Goal: Task Accomplishment & Management: Complete application form

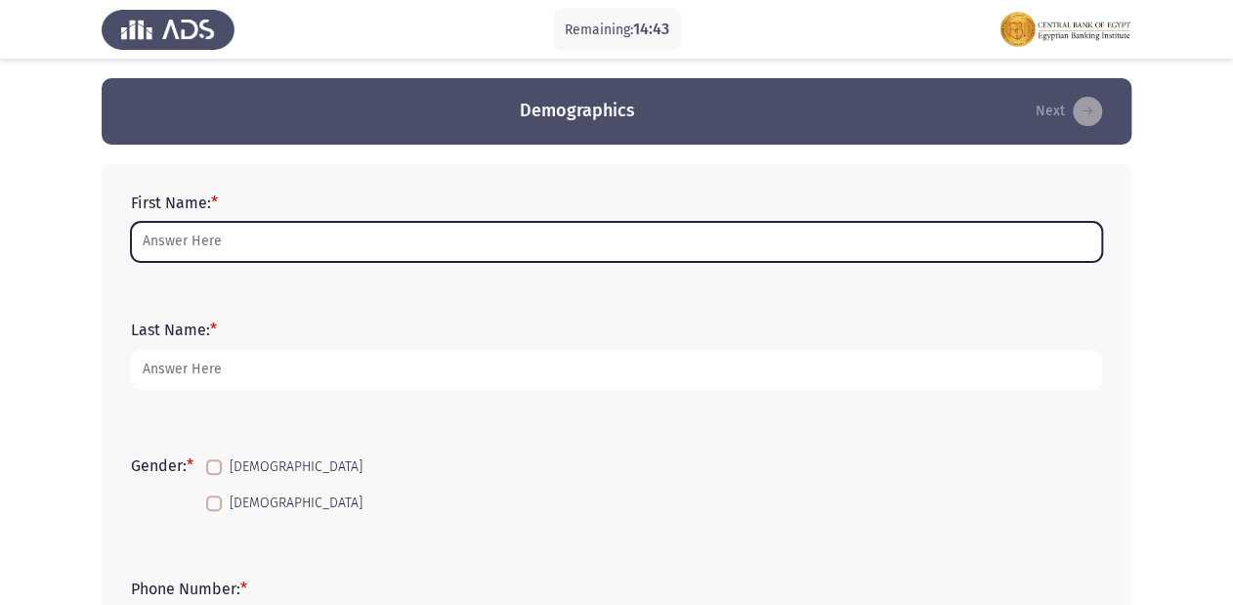
click at [204, 234] on input "First Name: *" at bounding box center [617, 242] width 972 height 40
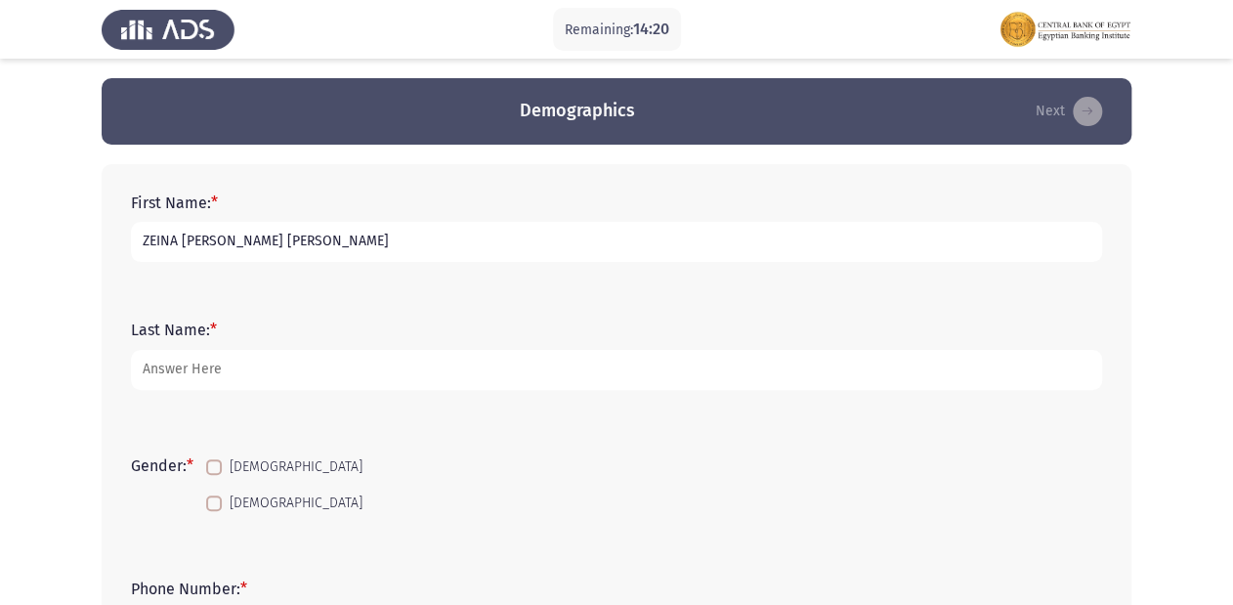
type input "ZEINA [PERSON_NAME] [PERSON_NAME]"
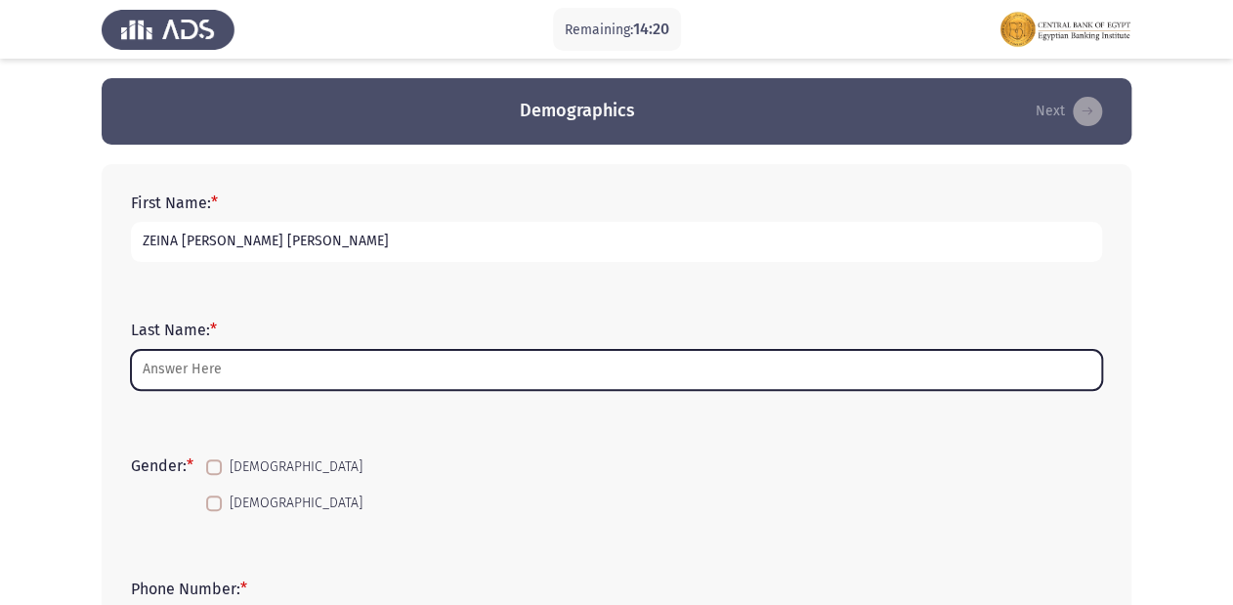
click at [215, 371] on input "Last Name: *" at bounding box center [617, 370] width 972 height 40
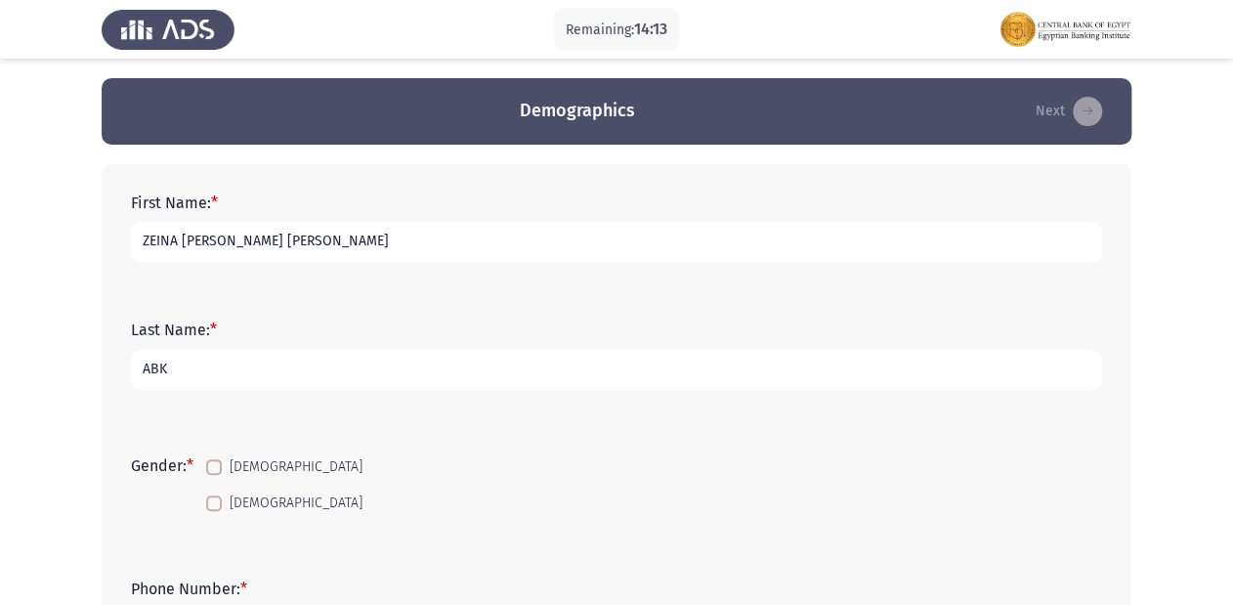
type input "ABK"
click at [216, 508] on span at bounding box center [214, 504] width 16 height 16
click at [214, 511] on input "[DEMOGRAPHIC_DATA]" at bounding box center [213, 511] width 1 height 1
checkbox input "true"
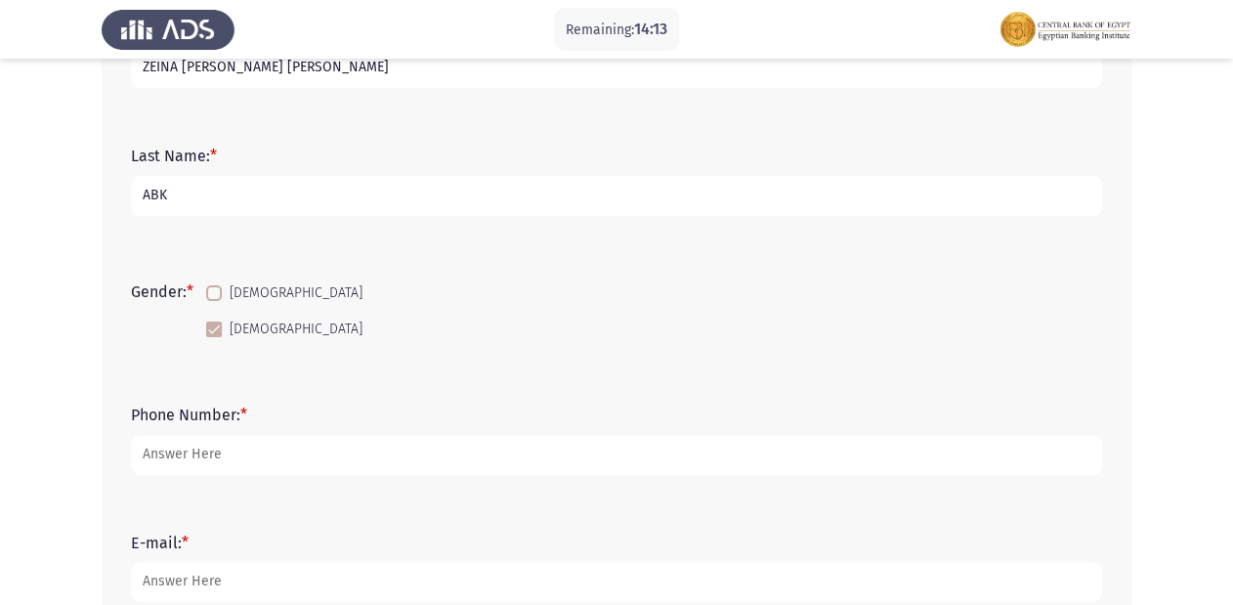
scroll to position [235, 0]
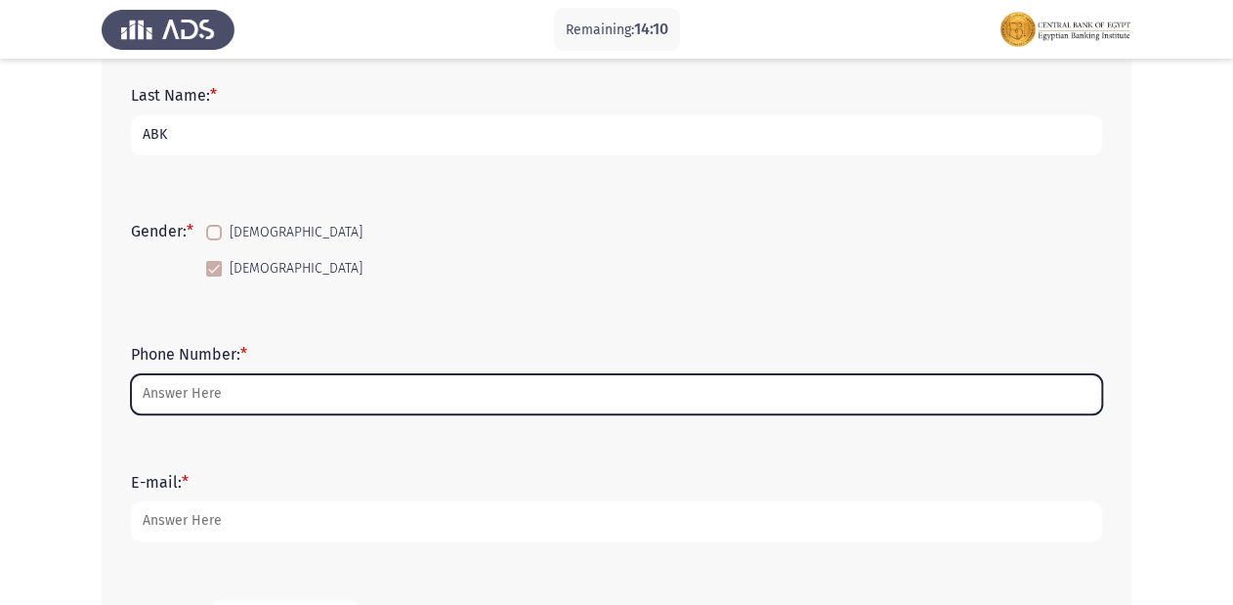
click at [178, 400] on input "Phone Number: *" at bounding box center [617, 394] width 972 height 40
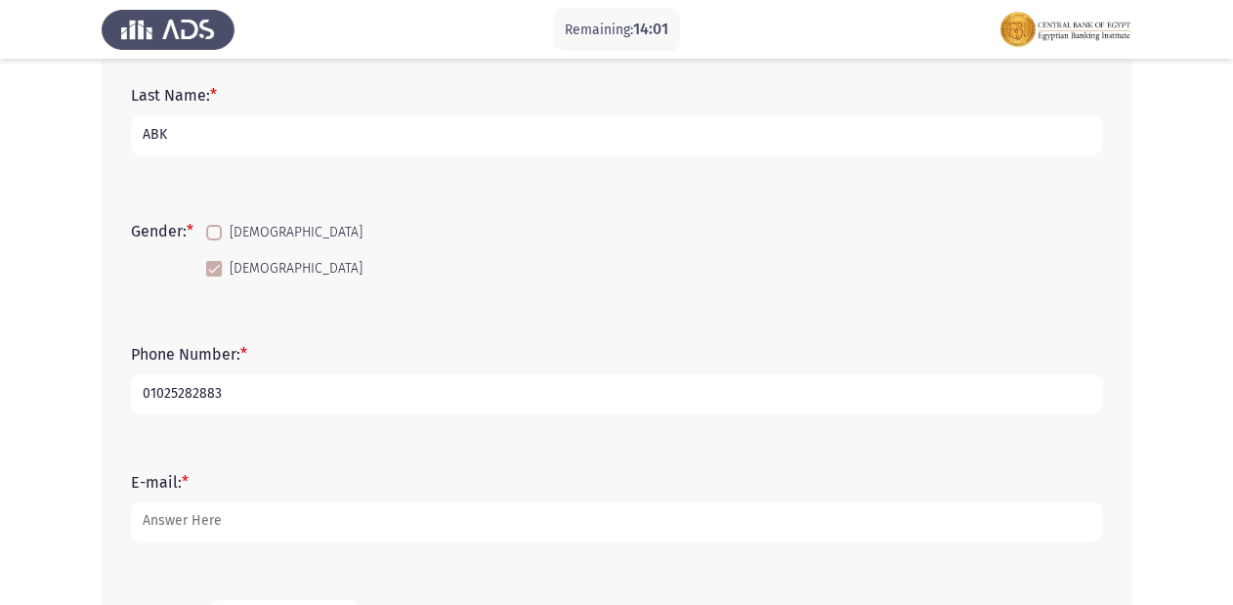
type input "01025282883"
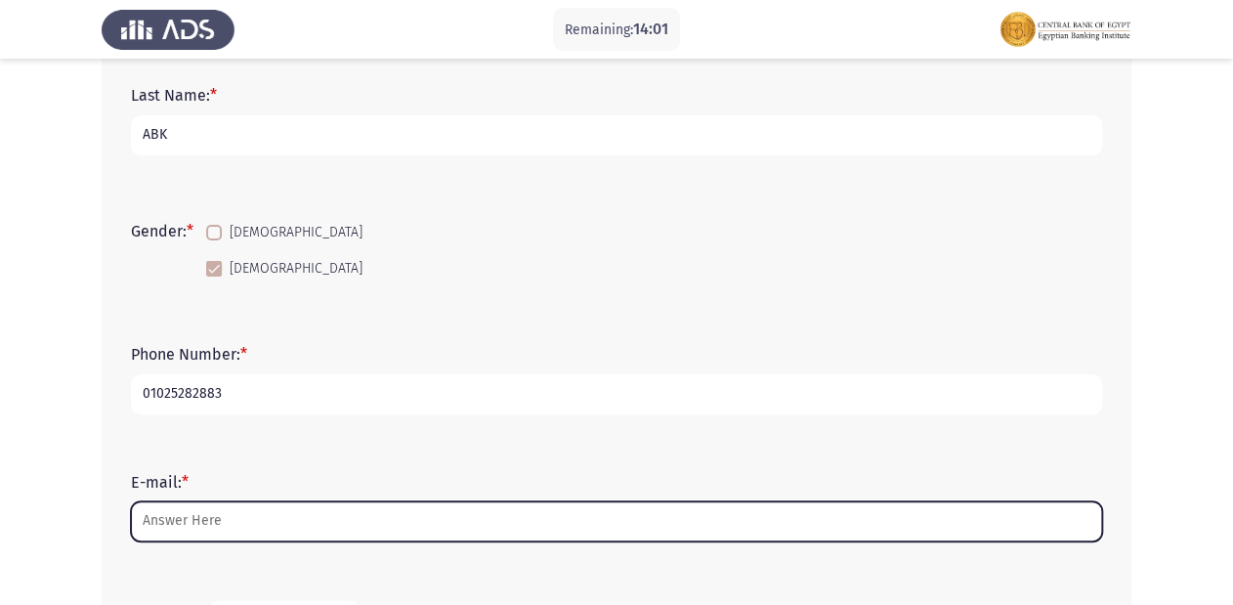
click at [169, 516] on input "E-mail: *" at bounding box center [617, 521] width 972 height 40
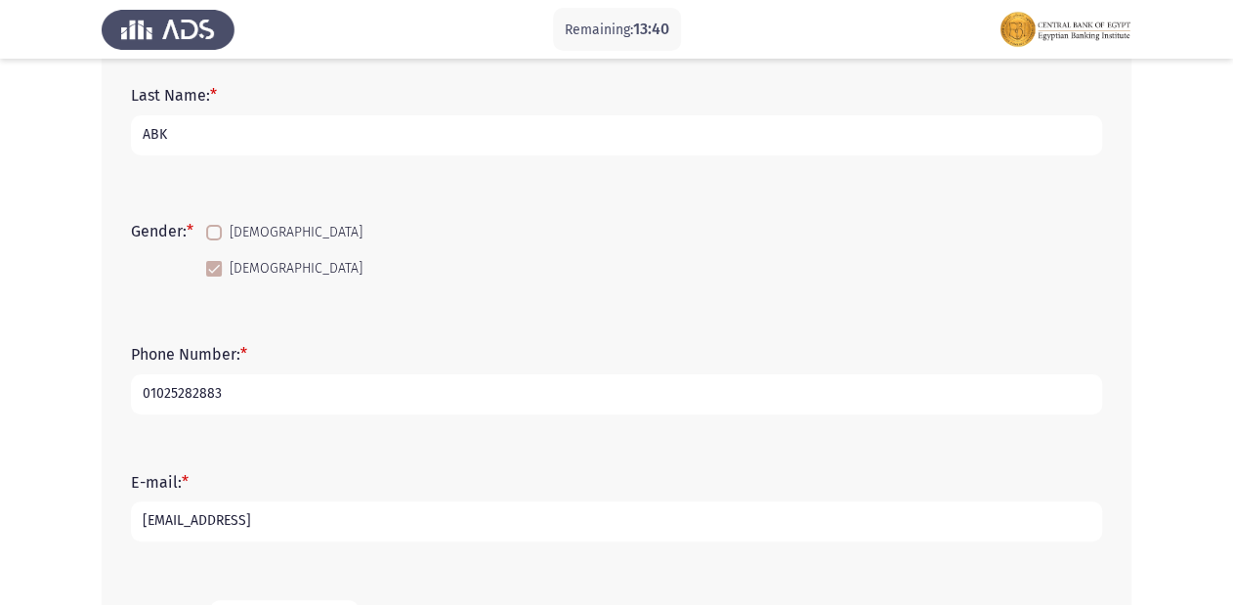
click at [190, 519] on input "[EMAIL_ADDRESS]" at bounding box center [617, 521] width 972 height 40
click at [284, 521] on input "[EMAIL_ADDRESS]" at bounding box center [617, 521] width 972 height 40
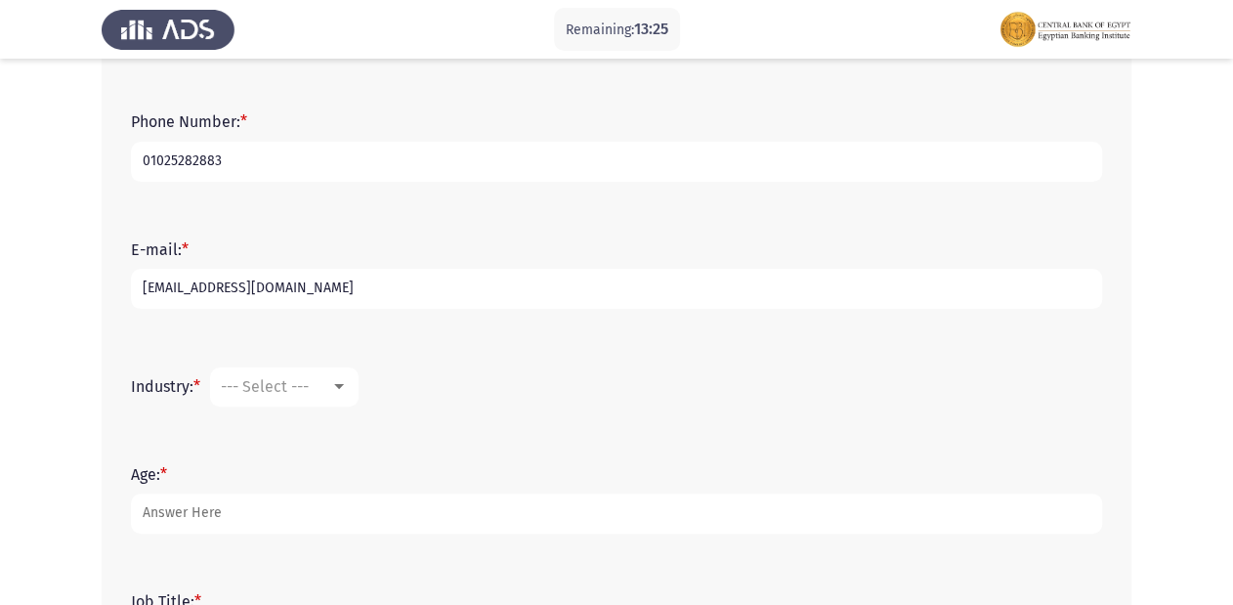
scroll to position [469, 0]
type input "[EMAIL_ADDRESS][DOMAIN_NAME]"
click at [348, 387] on div at bounding box center [339, 385] width 18 height 16
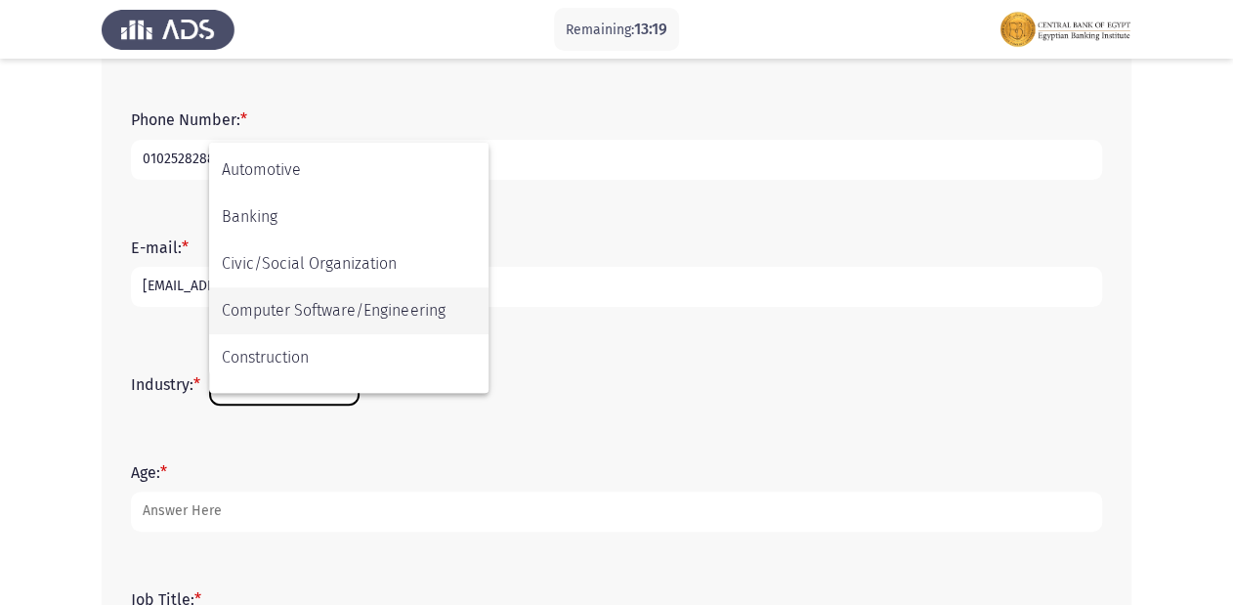
scroll to position [156, 0]
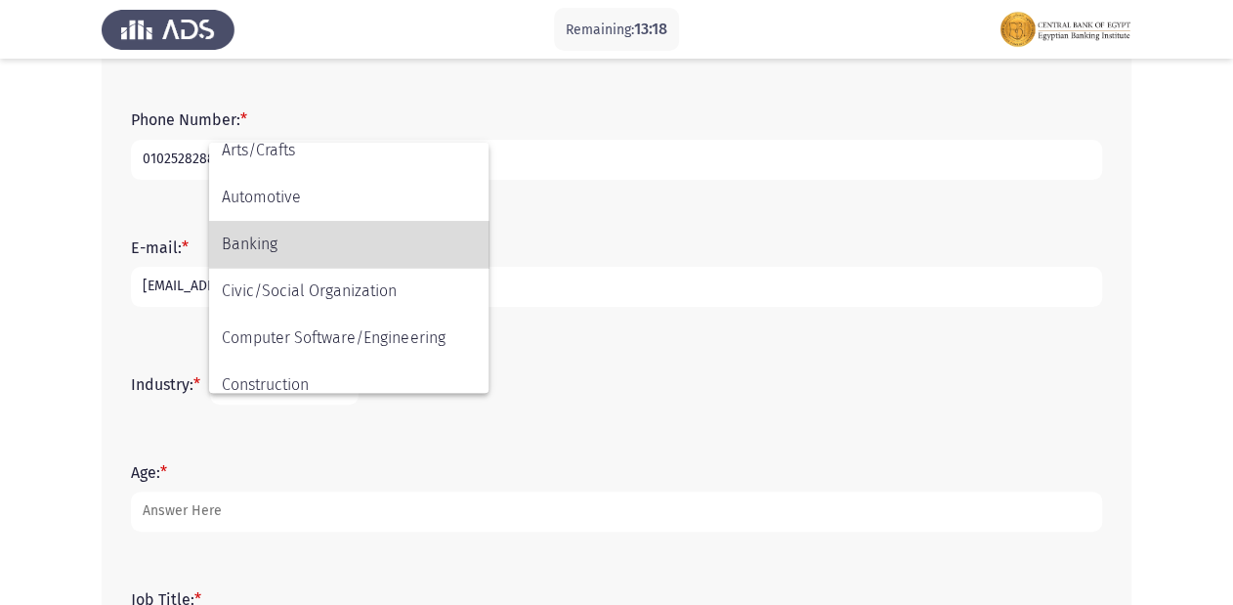
click at [295, 254] on span "Banking" at bounding box center [349, 244] width 254 height 47
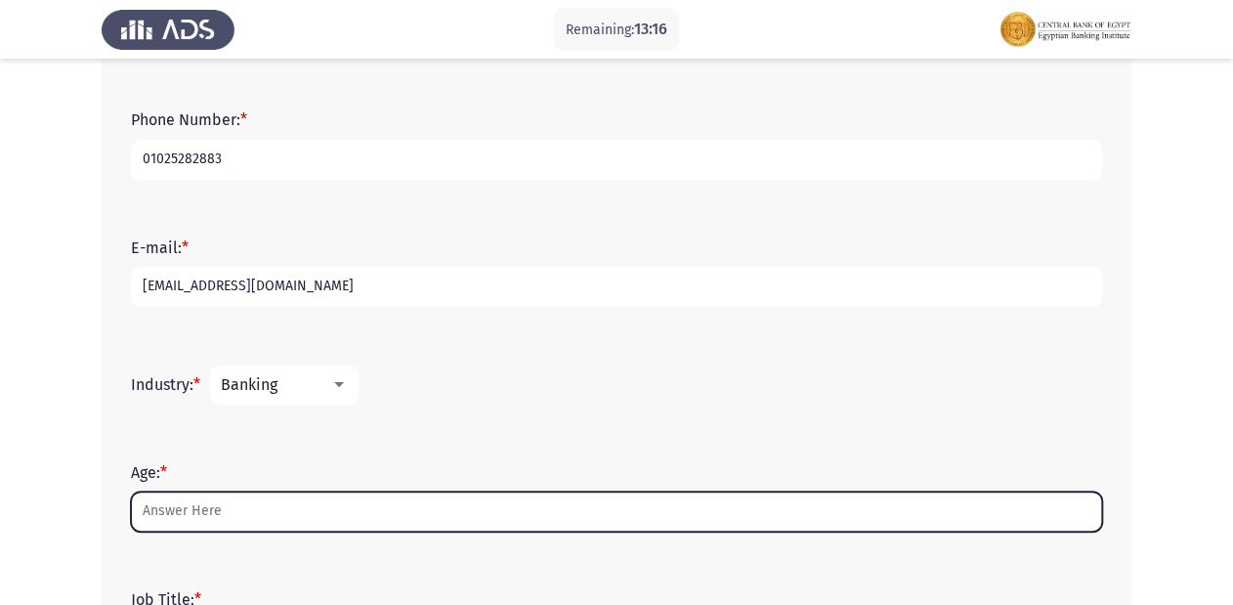
click at [187, 510] on input "Age: *" at bounding box center [617, 512] width 972 height 40
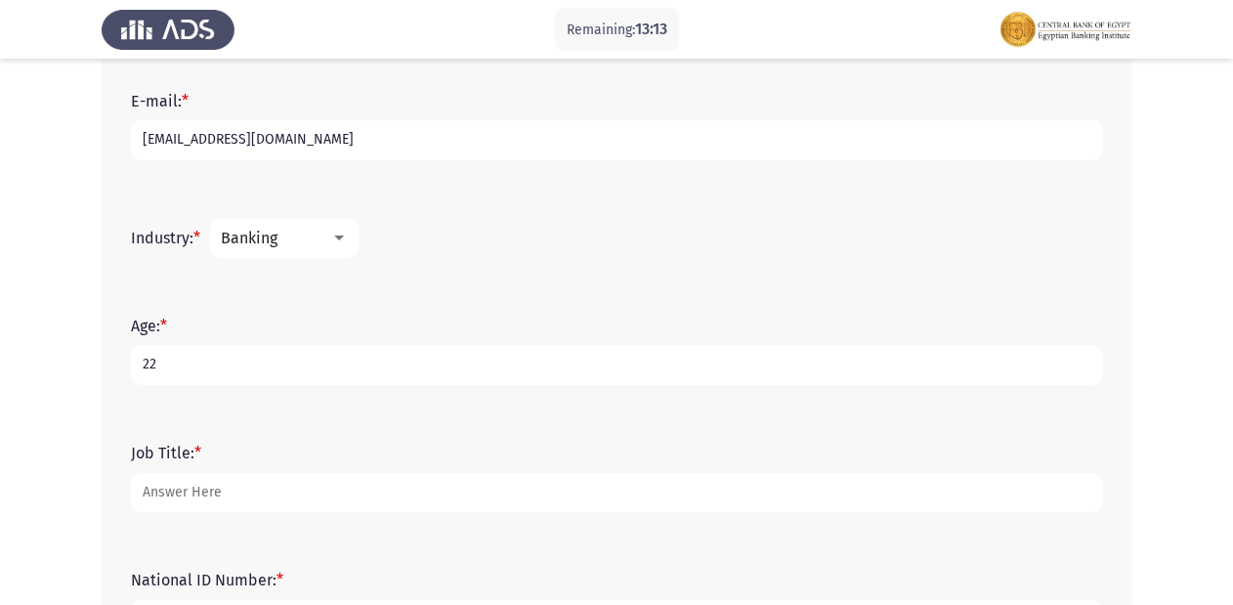
scroll to position [626, 0]
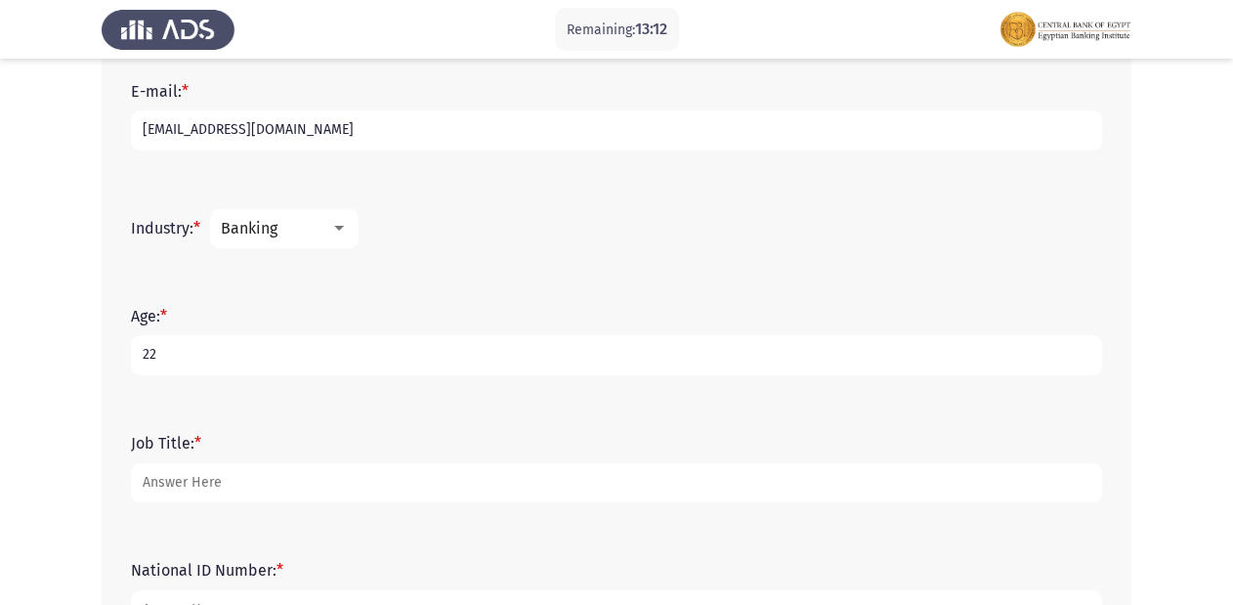
type input "22"
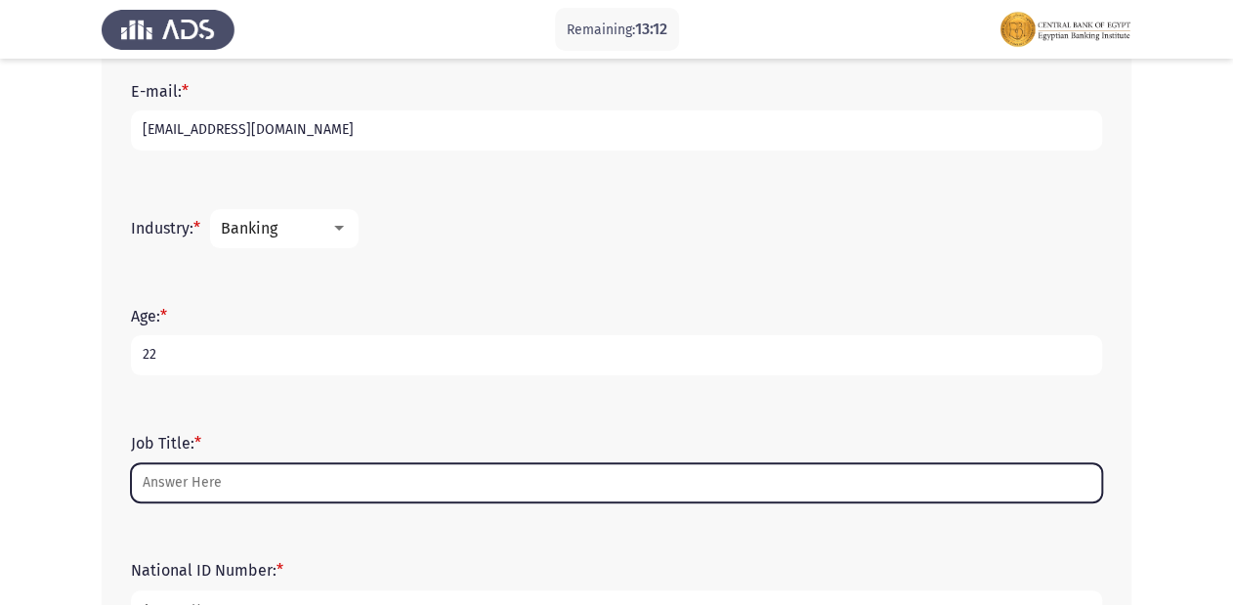
click at [195, 469] on input "Job Title: *" at bounding box center [617, 483] width 972 height 40
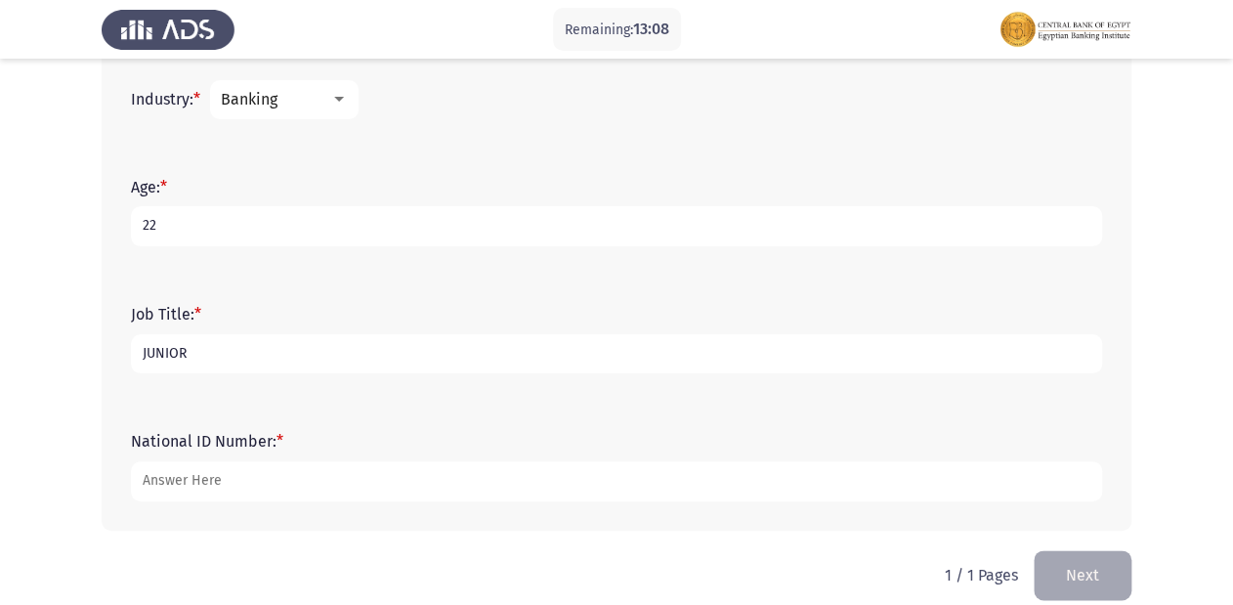
scroll to position [777, 0]
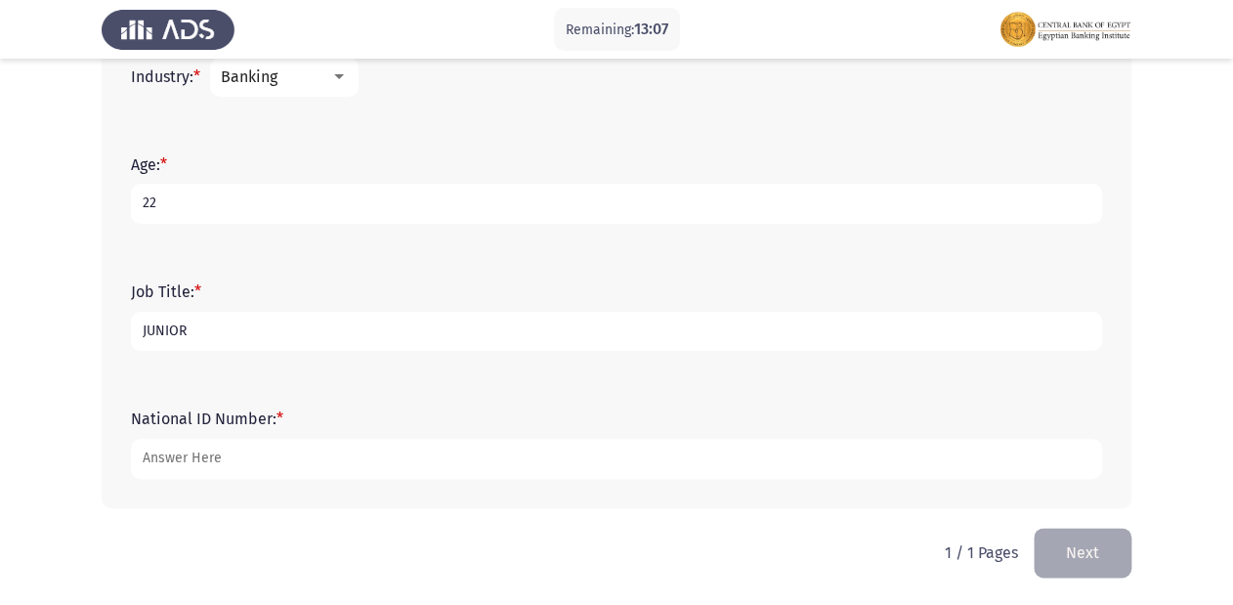
type input "JUNIOR"
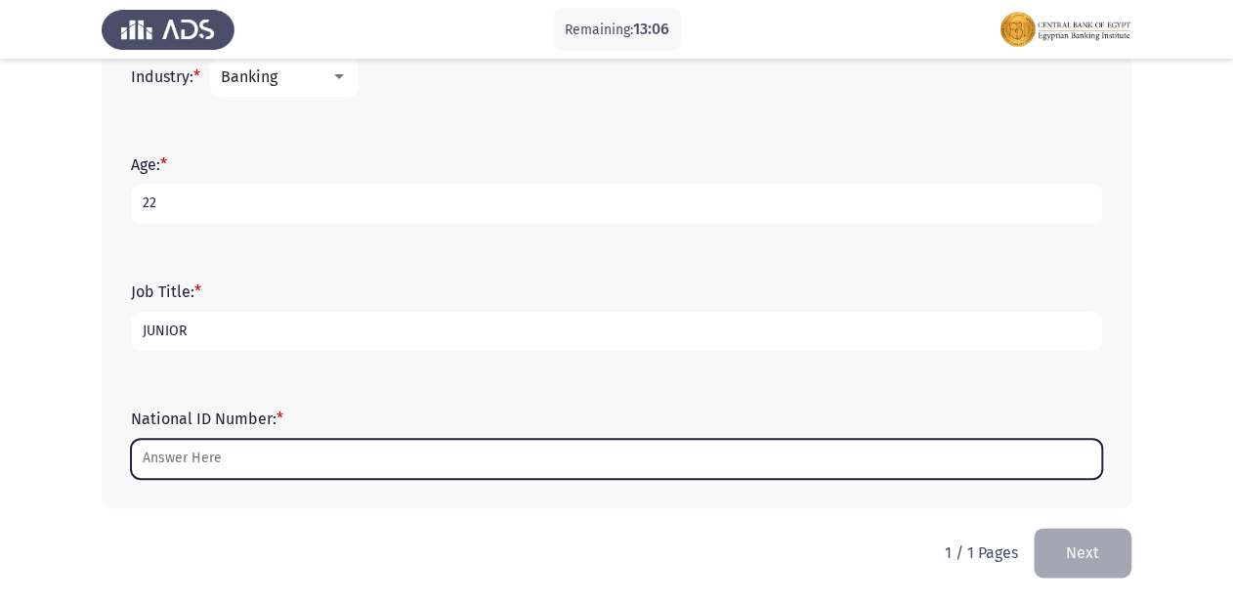
click at [205, 460] on input "National ID Number: *" at bounding box center [617, 459] width 972 height 40
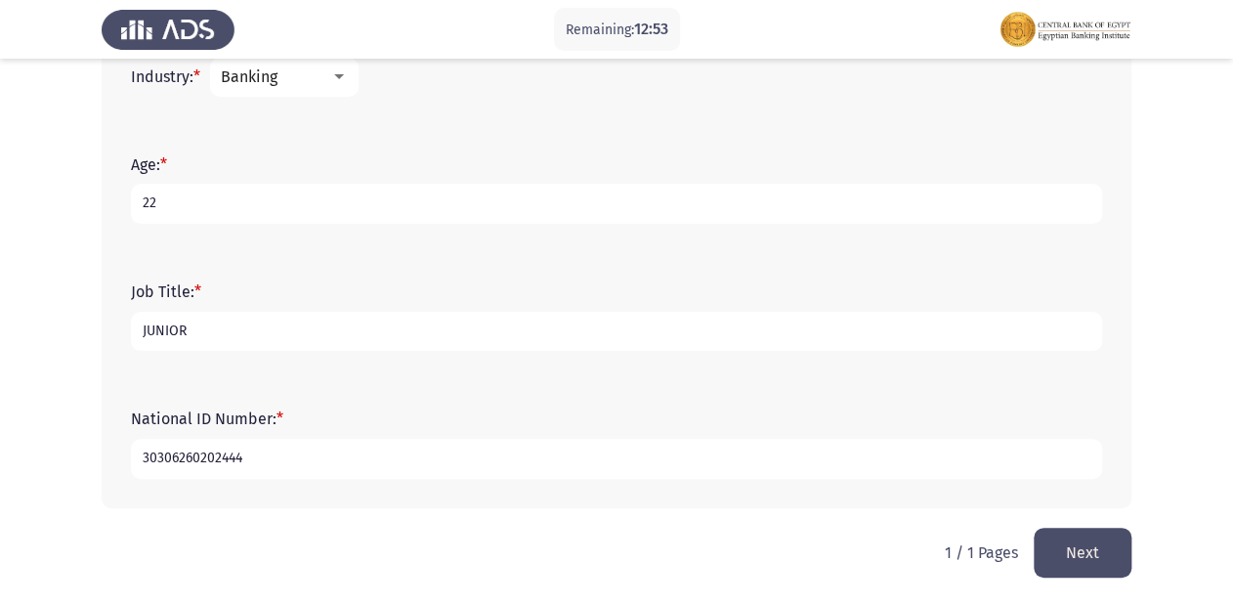
type input "30306260202444"
click at [1105, 544] on button "Next" at bounding box center [1083, 553] width 98 height 50
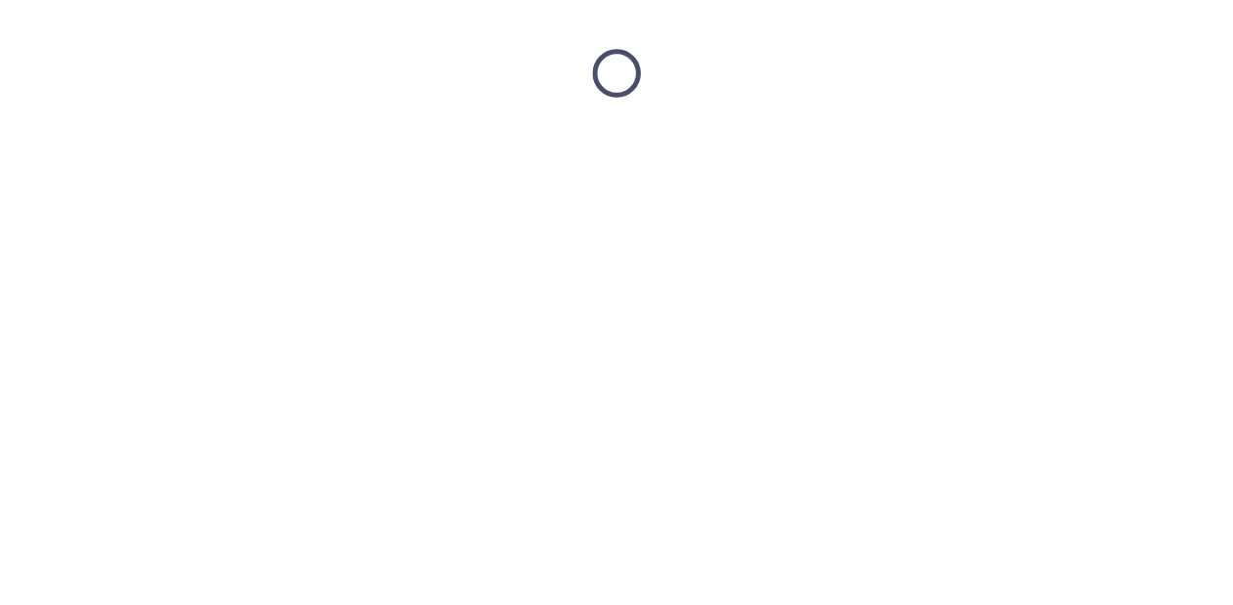
scroll to position [0, 0]
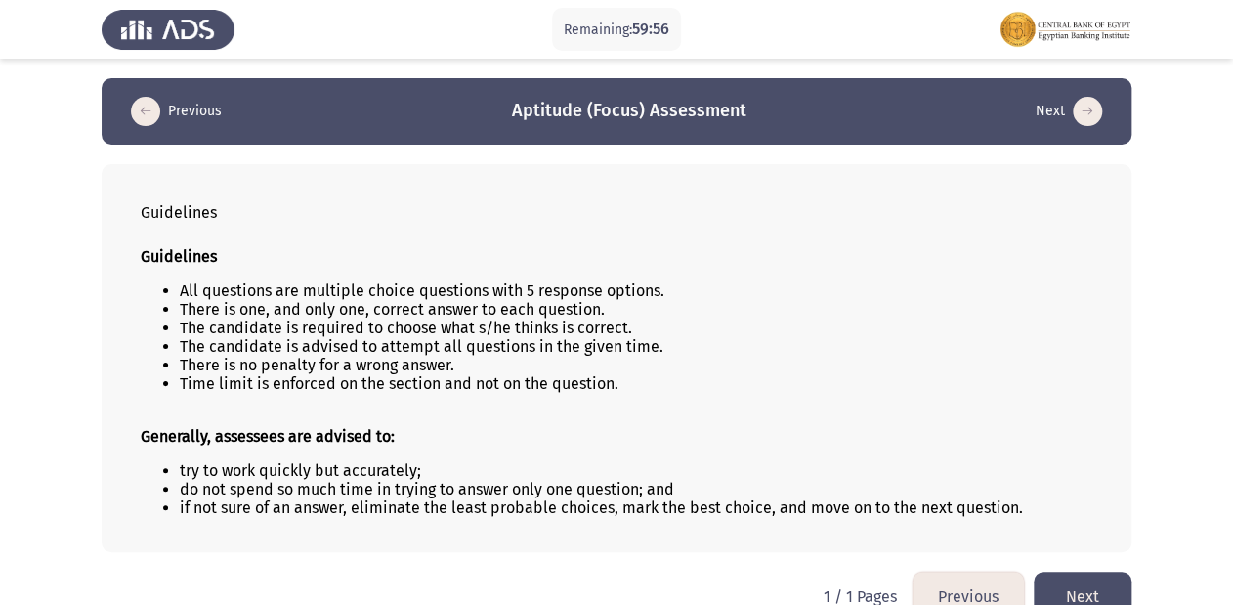
click at [1082, 586] on button "Next" at bounding box center [1083, 597] width 98 height 50
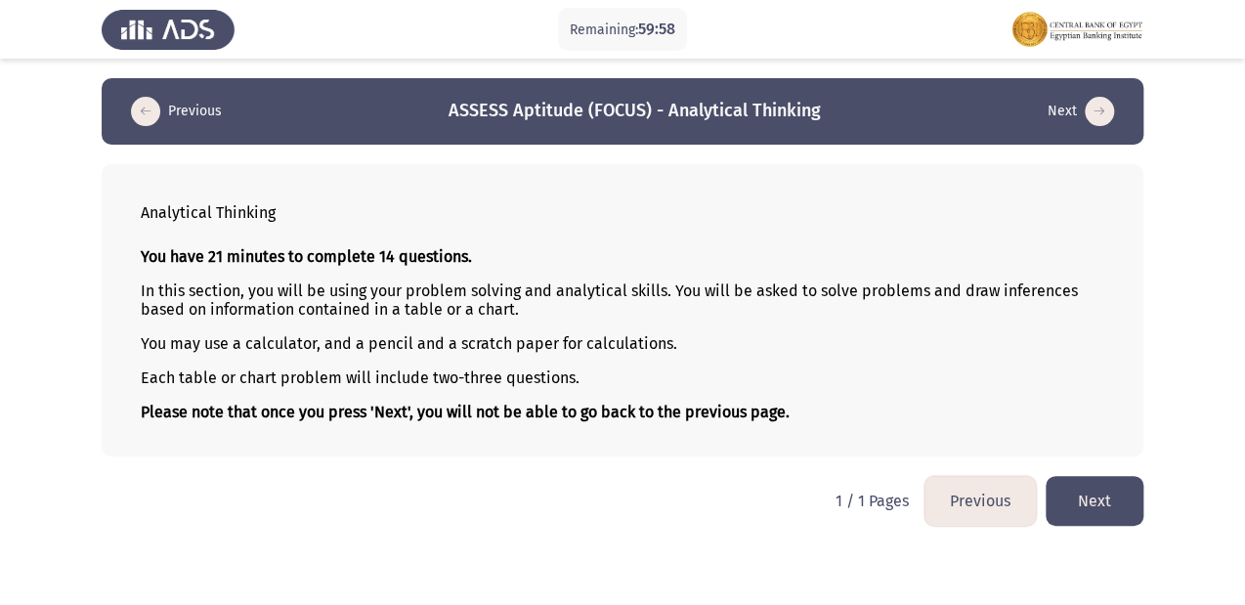
click at [1072, 509] on button "Next" at bounding box center [1095, 501] width 98 height 50
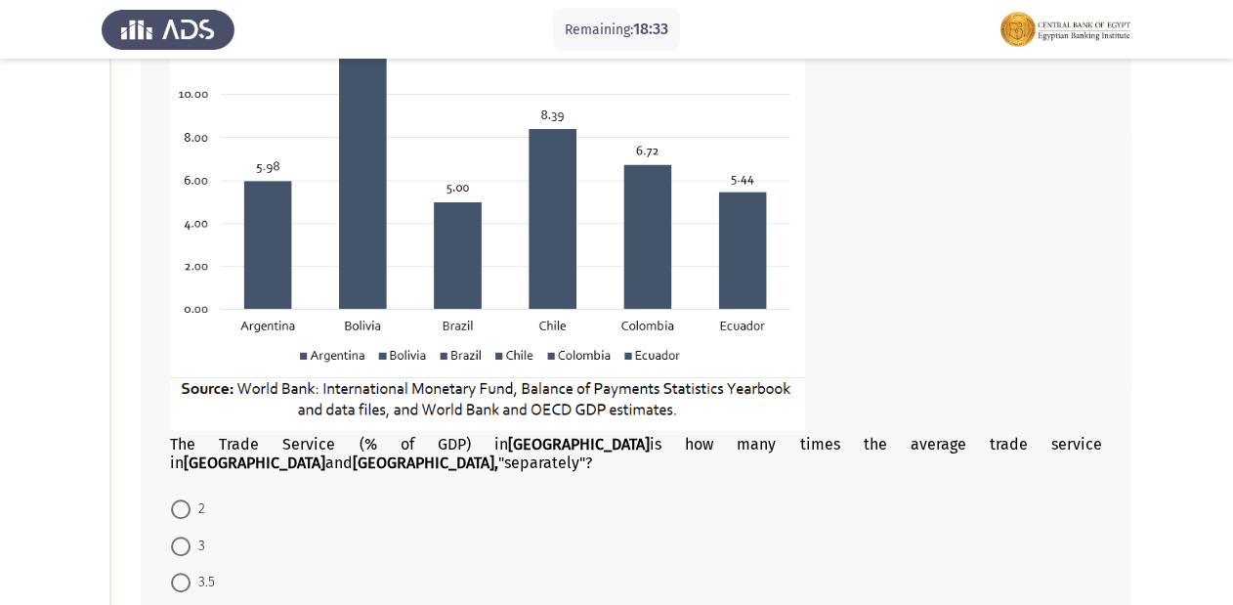
scroll to position [313, 0]
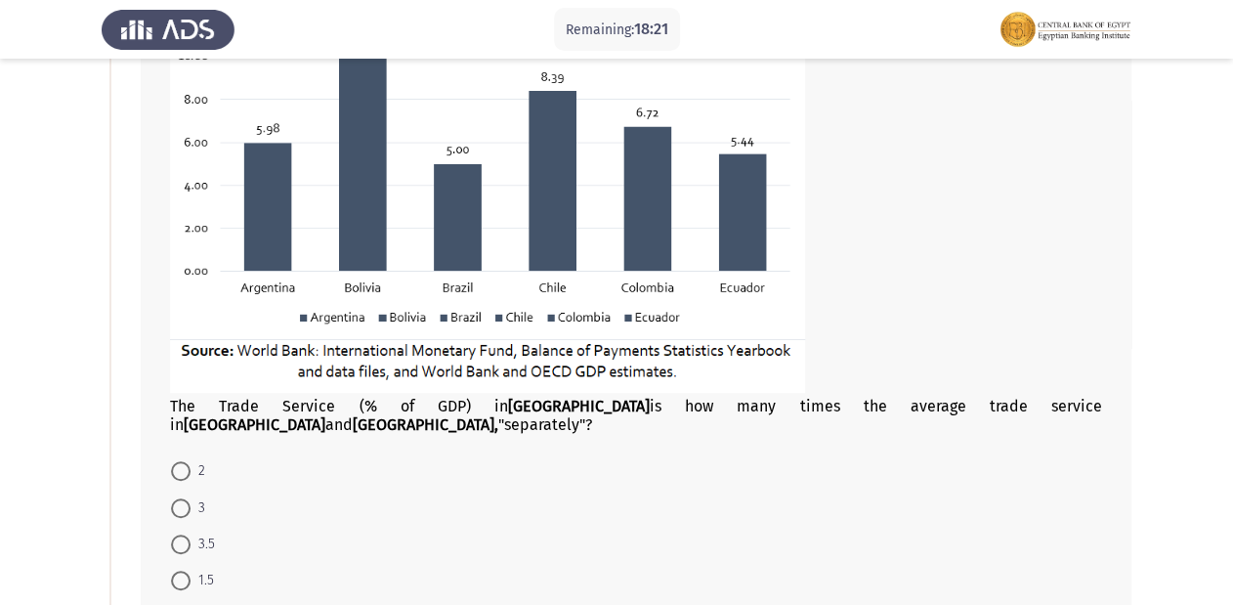
click at [172, 461] on span at bounding box center [181, 471] width 20 height 20
click at [172, 461] on input "2" at bounding box center [181, 471] width 20 height 20
radio input "true"
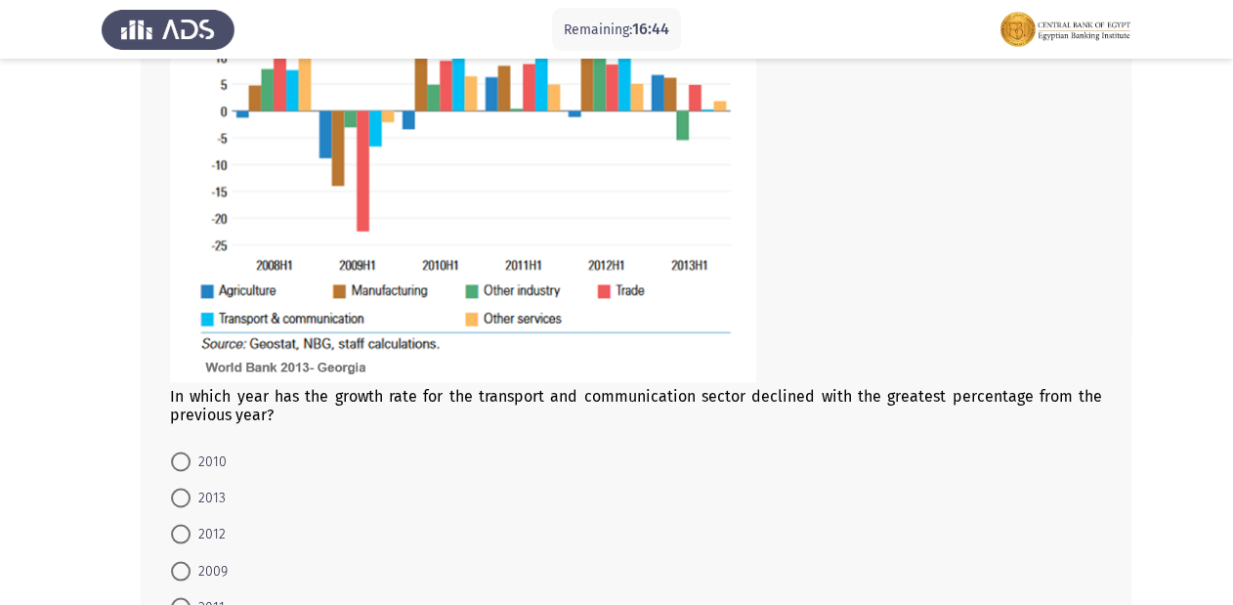
scroll to position [1251, 0]
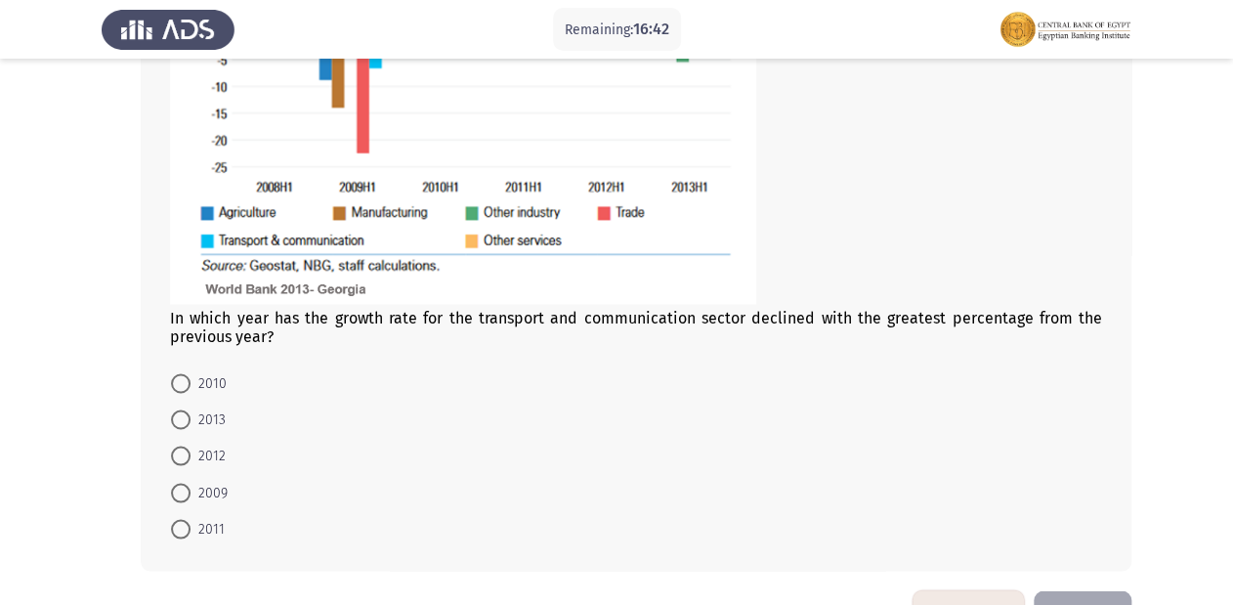
click at [187, 483] on span at bounding box center [181, 493] width 20 height 20
click at [187, 483] on input "2009" at bounding box center [181, 493] width 20 height 20
radio input "true"
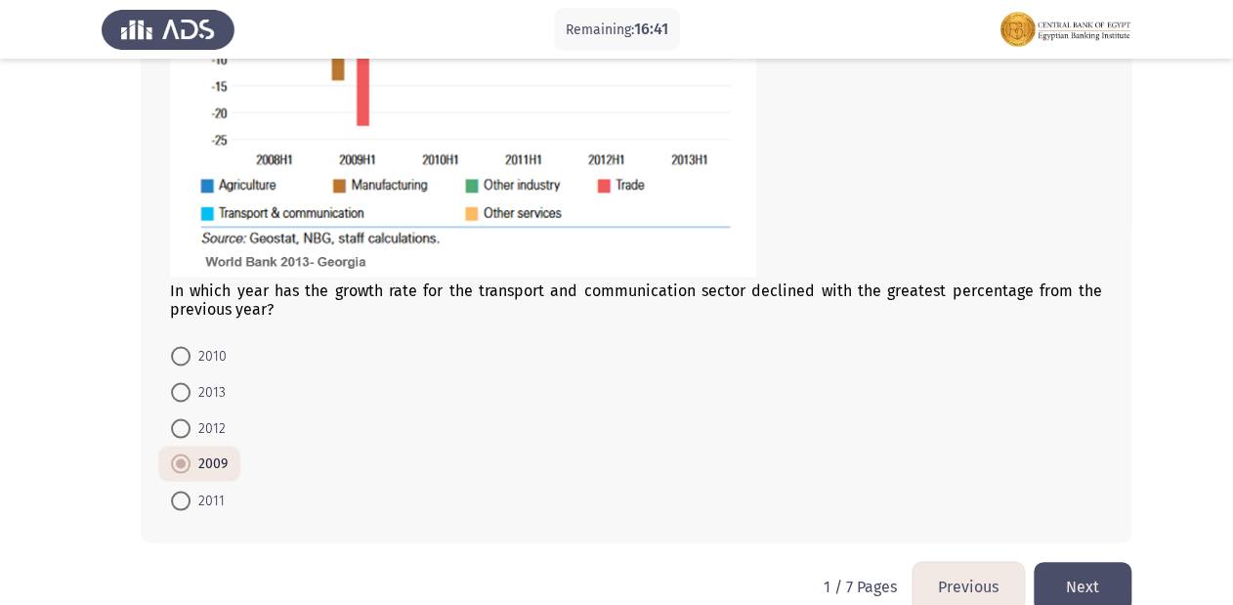
scroll to position [1294, 0]
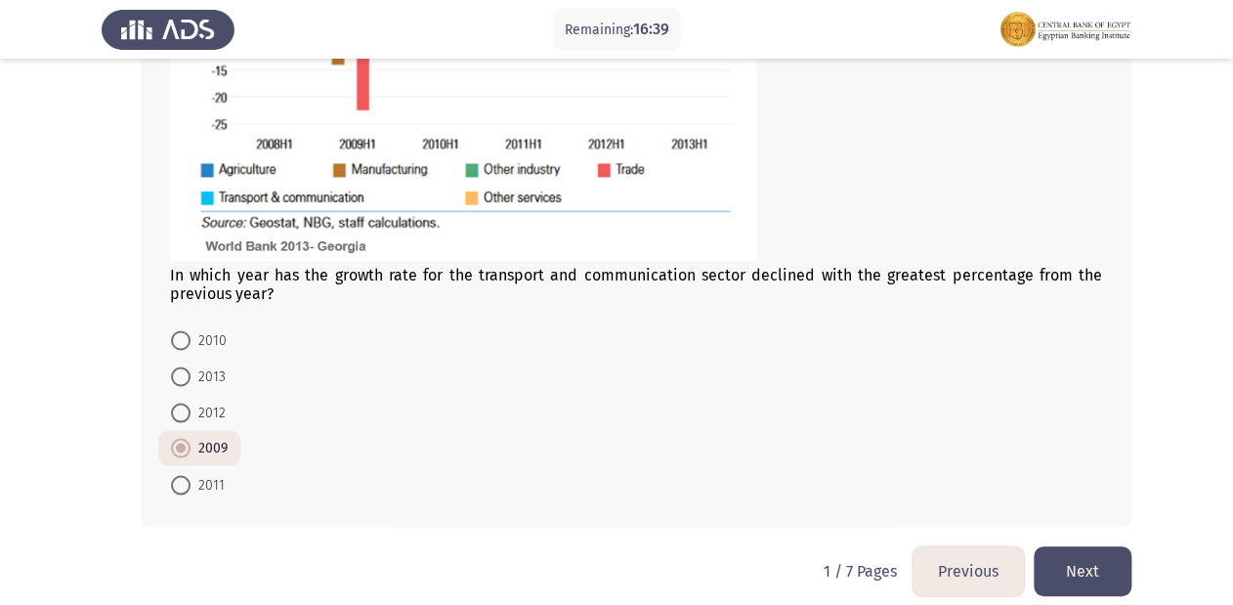
click at [1080, 546] on button "Next" at bounding box center [1083, 571] width 98 height 50
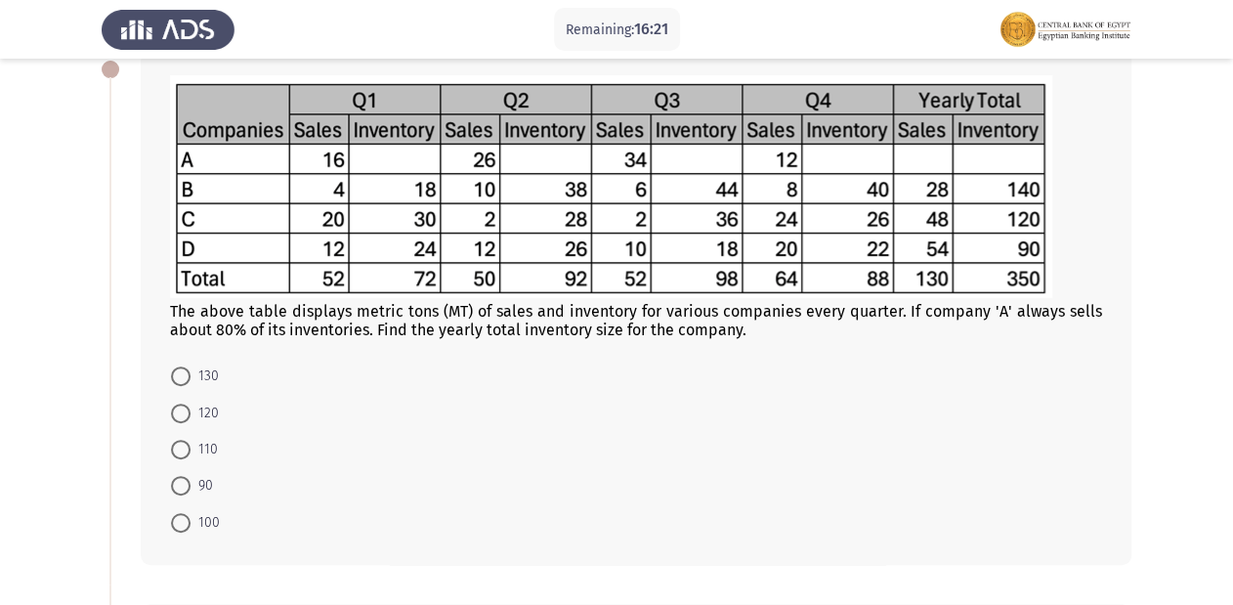
scroll to position [78, 0]
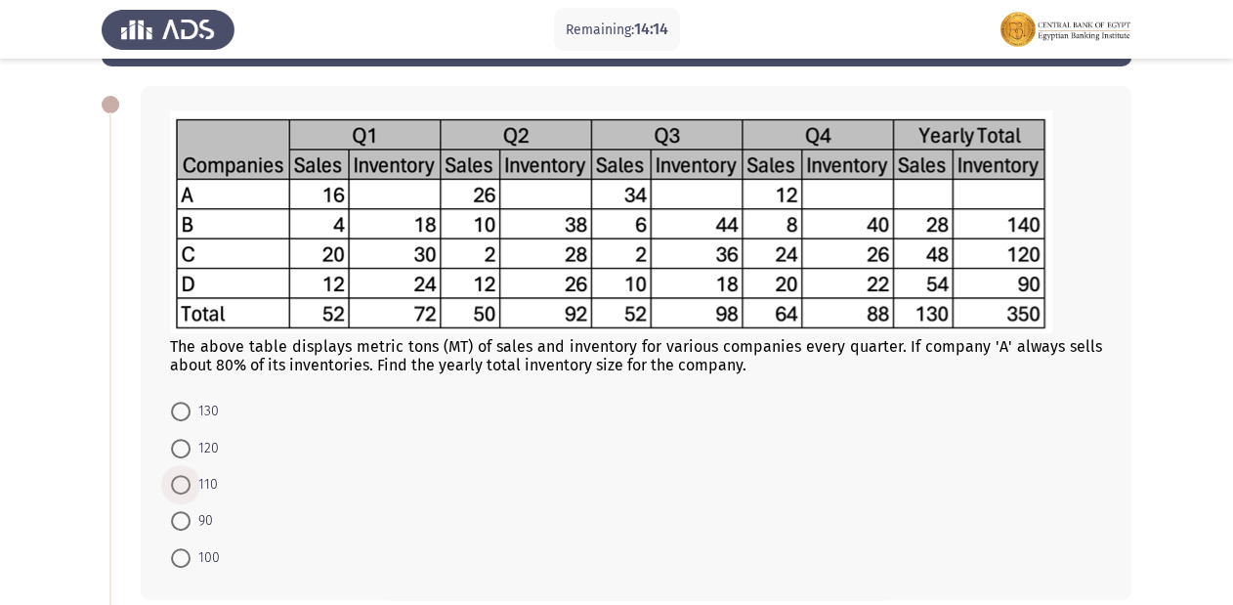
click at [171, 483] on span at bounding box center [181, 485] width 20 height 20
click at [171, 483] on input "110" at bounding box center [181, 485] width 20 height 20
radio input "true"
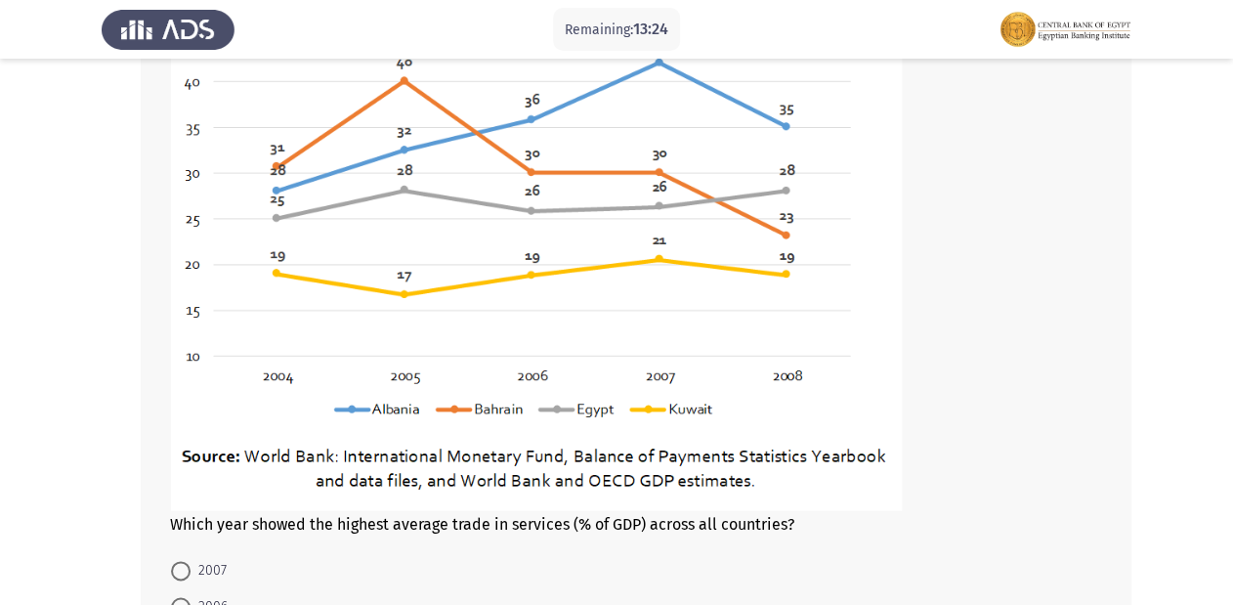
scroll to position [1016, 0]
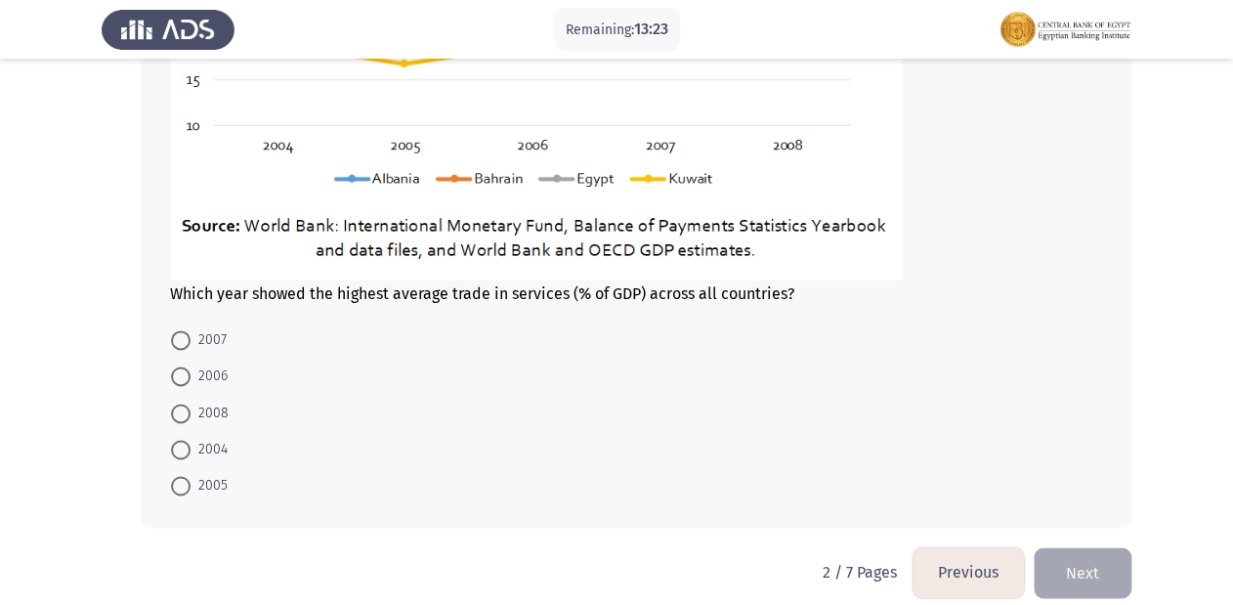
click at [183, 338] on span at bounding box center [181, 340] width 20 height 20
click at [183, 338] on input "2007" at bounding box center [181, 340] width 20 height 20
radio input "true"
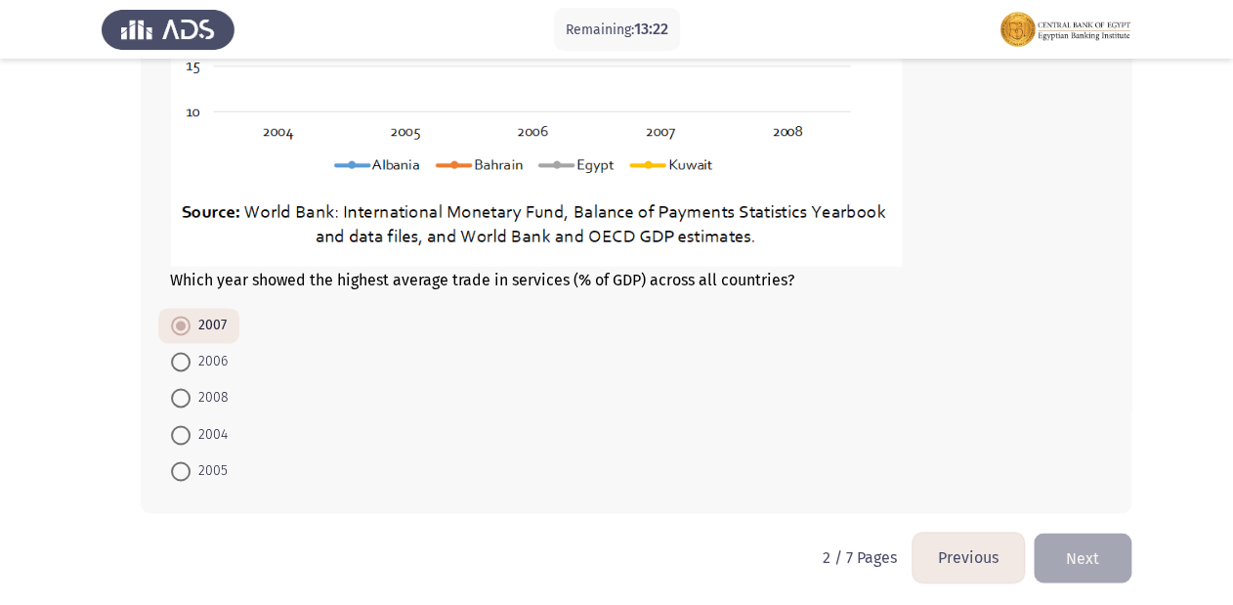
scroll to position [1035, 0]
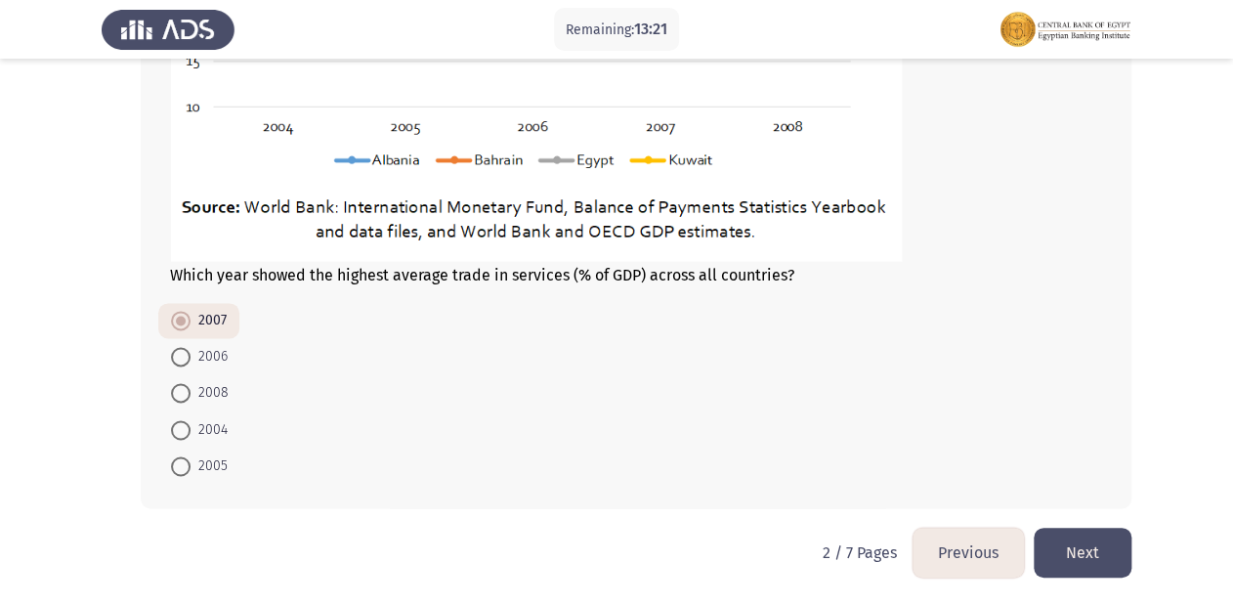
click at [1107, 547] on button "Next" at bounding box center [1083, 553] width 98 height 50
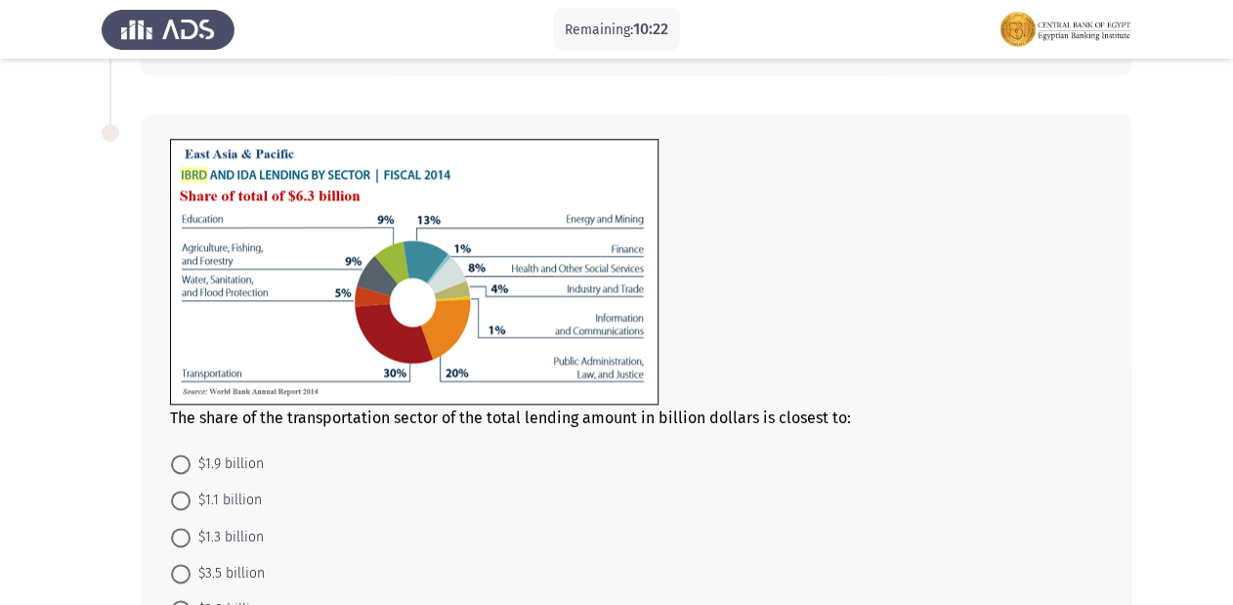
scroll to position [782, 0]
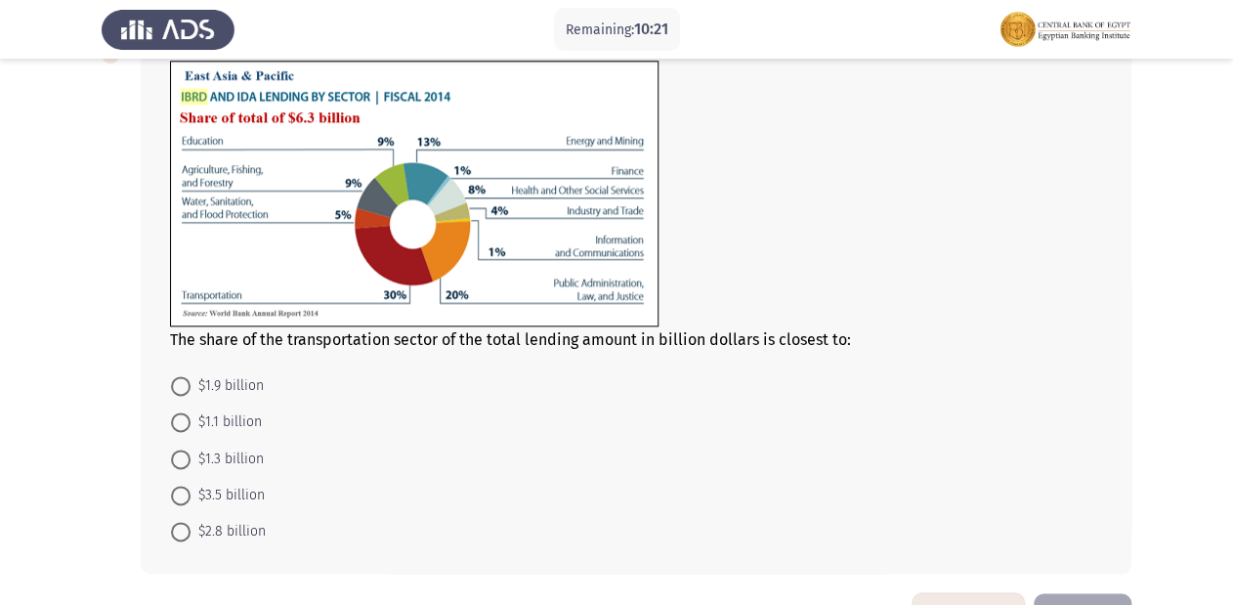
click at [184, 379] on span at bounding box center [181, 386] width 20 height 20
click at [184, 379] on input "$1.9 billion" at bounding box center [181, 386] width 20 height 20
radio input "true"
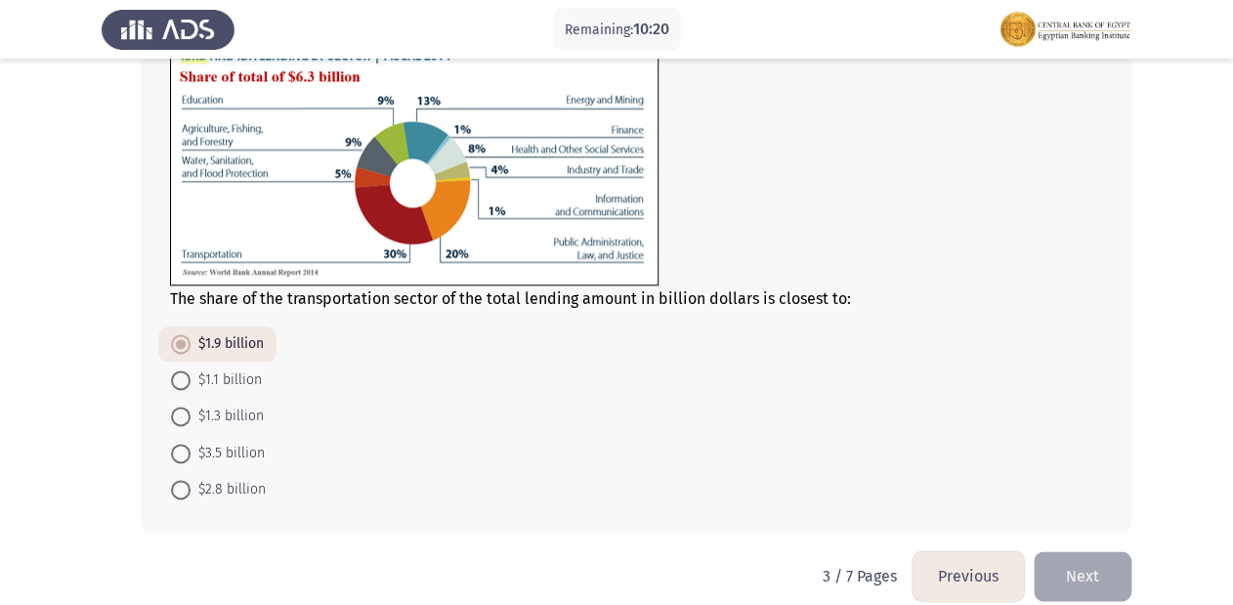
scroll to position [845, 0]
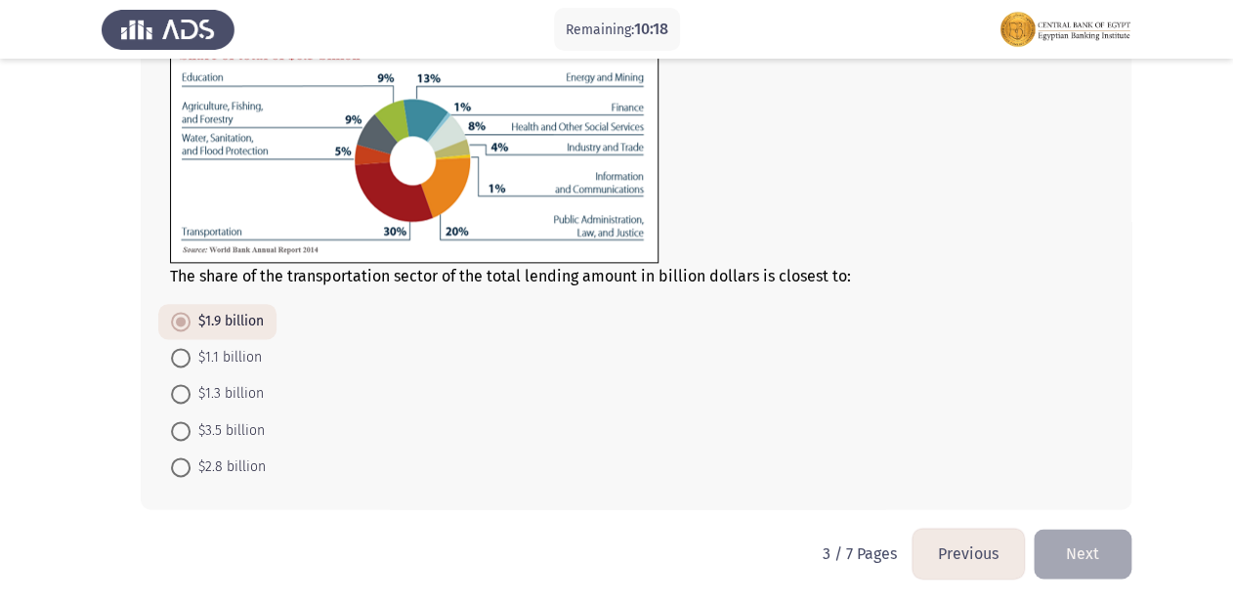
click at [1103, 563] on button "Next" at bounding box center [1083, 554] width 98 height 50
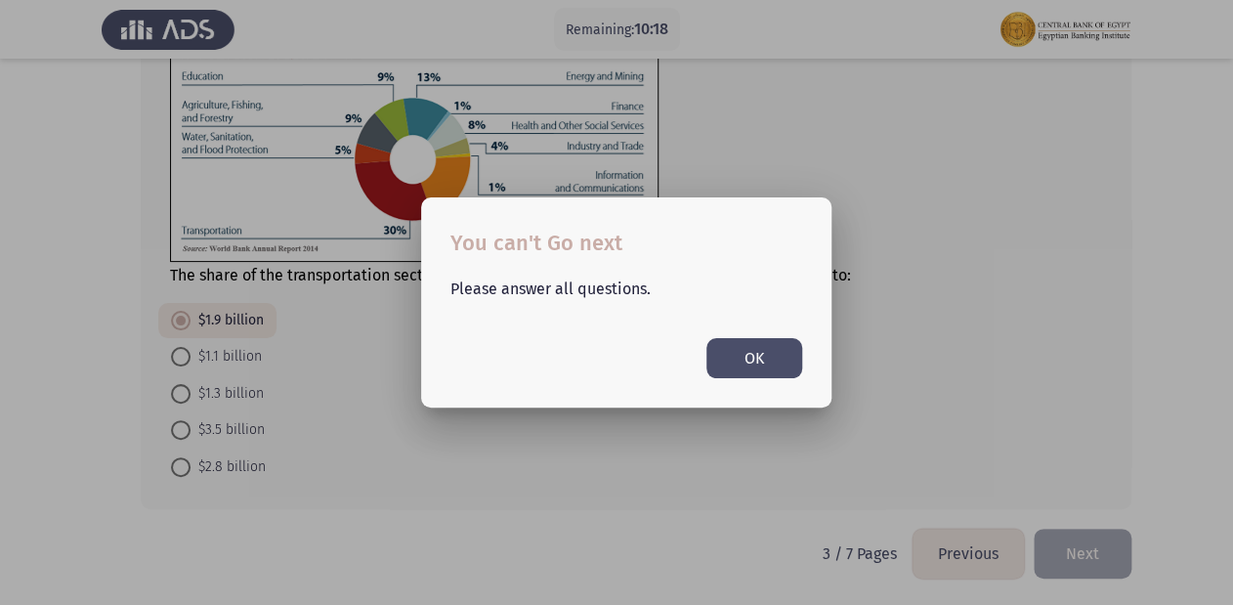
scroll to position [0, 0]
click at [748, 364] on button "OK" at bounding box center [755, 358] width 96 height 40
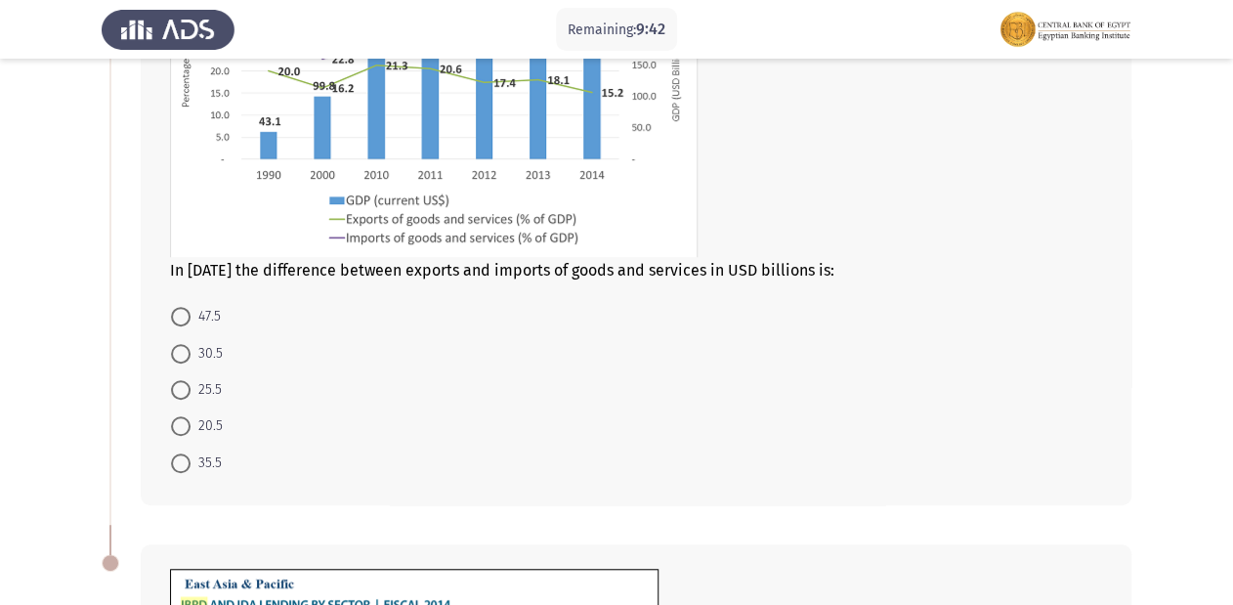
scroll to position [298, 0]
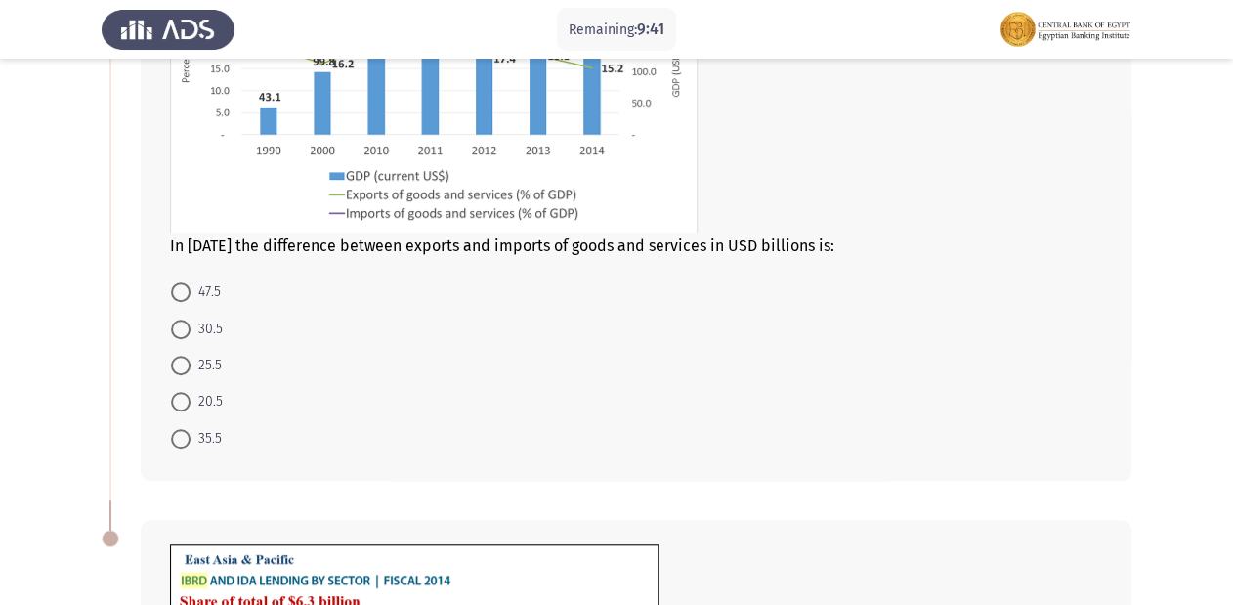
click at [176, 392] on span at bounding box center [181, 402] width 20 height 20
click at [176, 392] on input "20.5" at bounding box center [181, 402] width 20 height 20
radio input "true"
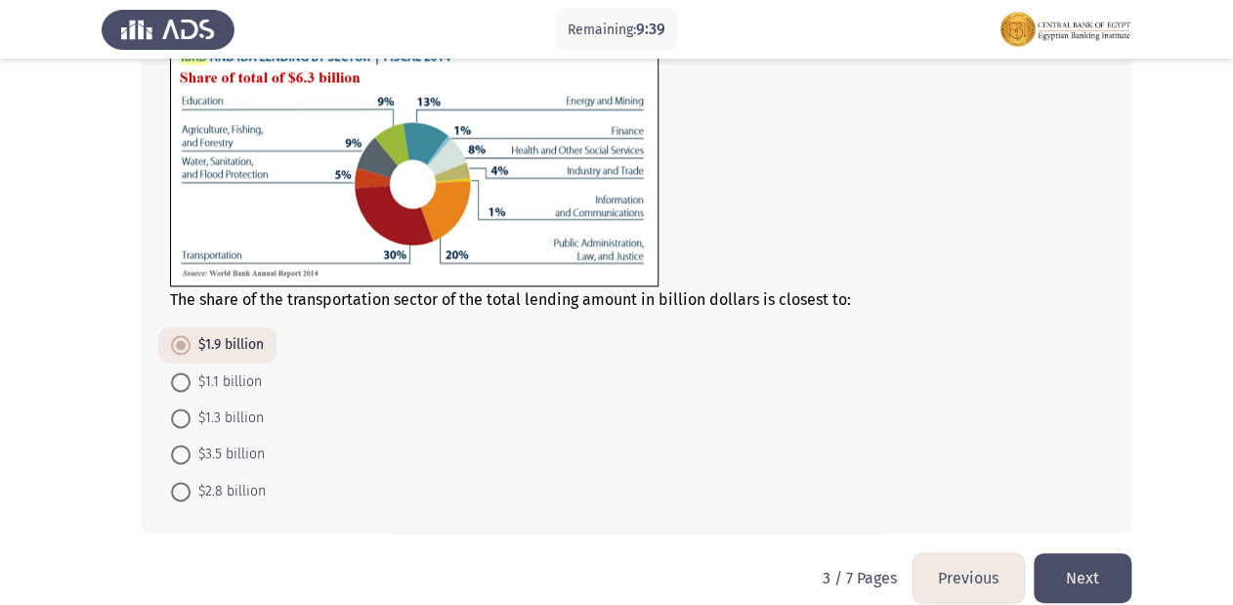
scroll to position [844, 0]
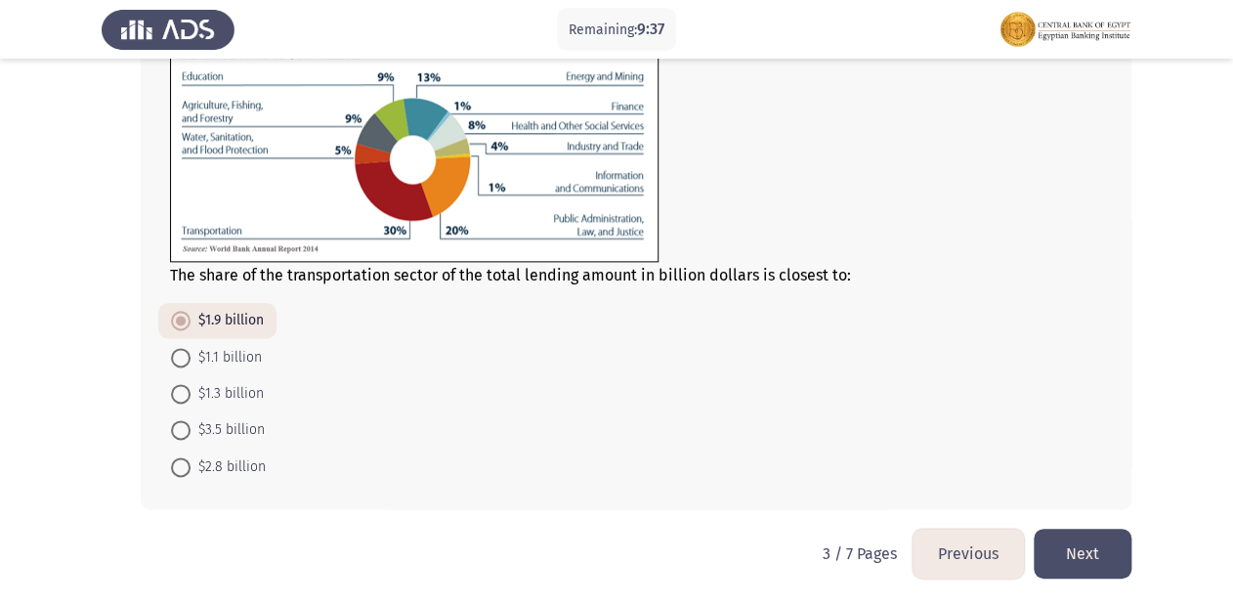
click at [1095, 551] on button "Next" at bounding box center [1083, 554] width 98 height 50
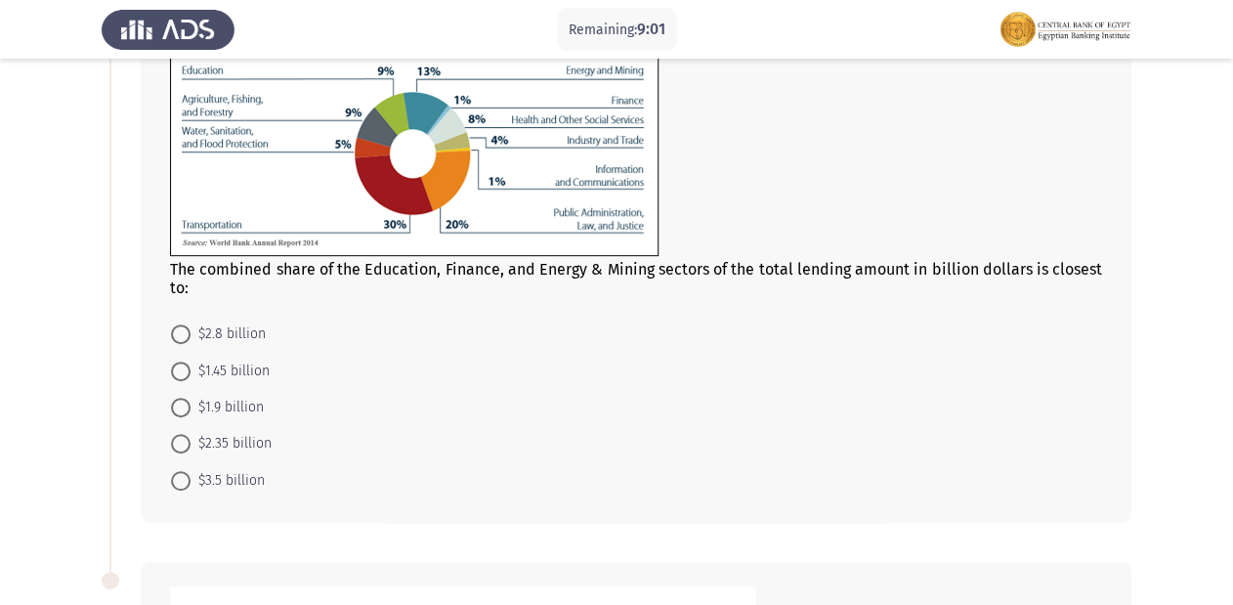
scroll to position [235, 0]
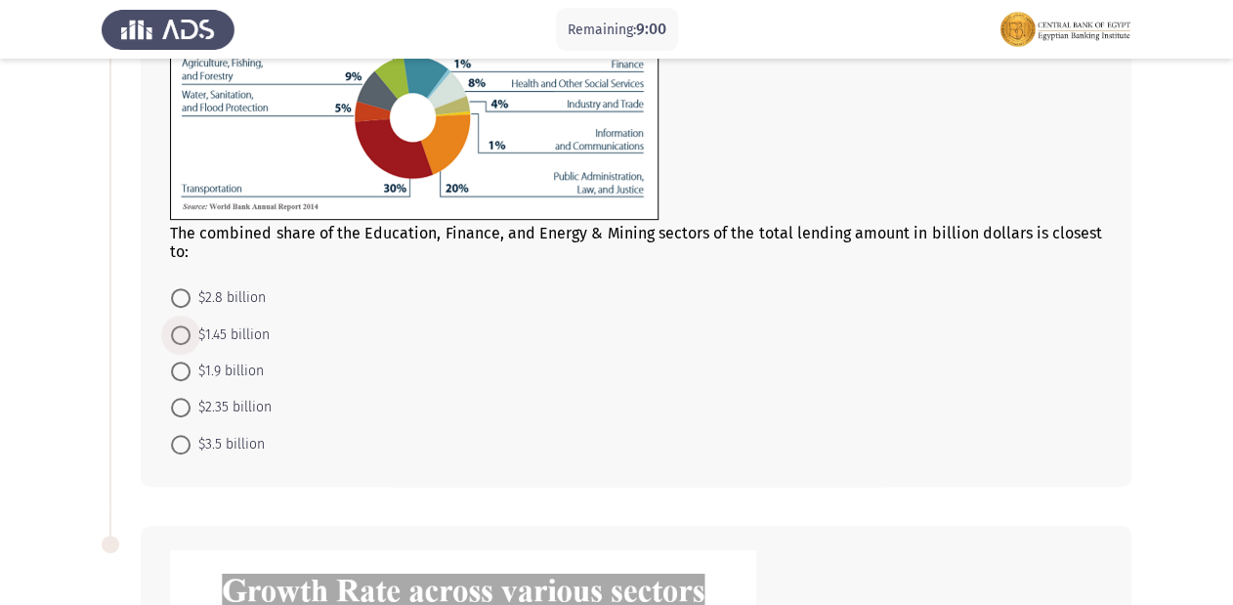
drag, startPoint x: 190, startPoint y: 340, endPoint x: 246, endPoint y: 340, distance: 56.7
click at [189, 340] on span at bounding box center [181, 335] width 20 height 20
click at [189, 340] on input "$1.45 billion" at bounding box center [181, 335] width 20 height 20
radio input "true"
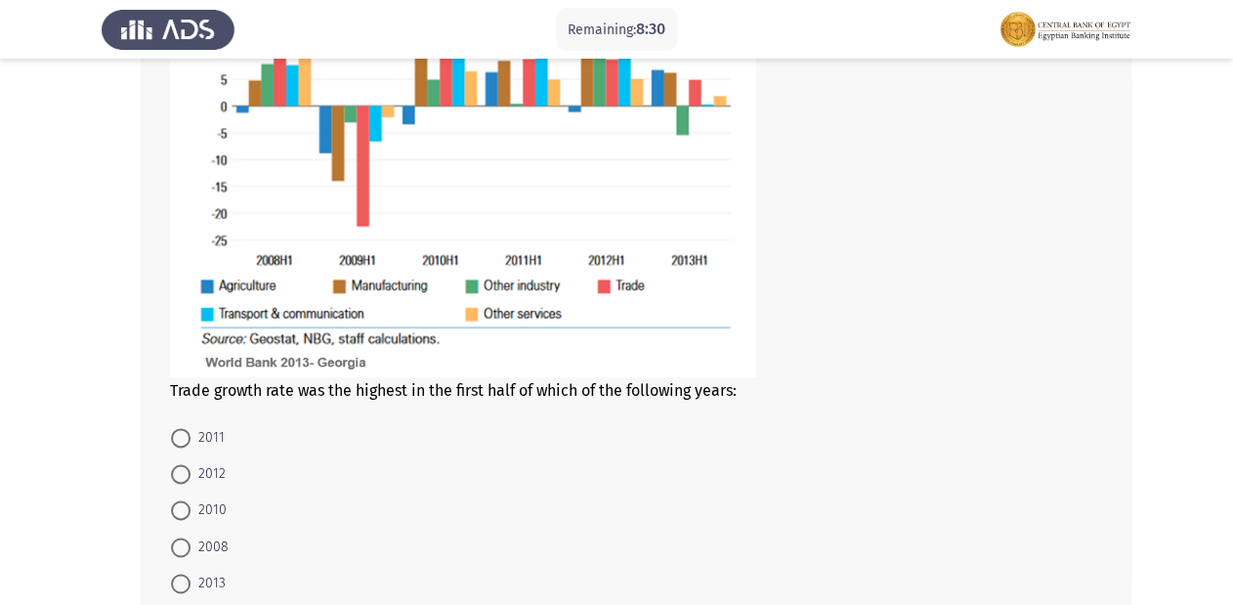
scroll to position [938, 0]
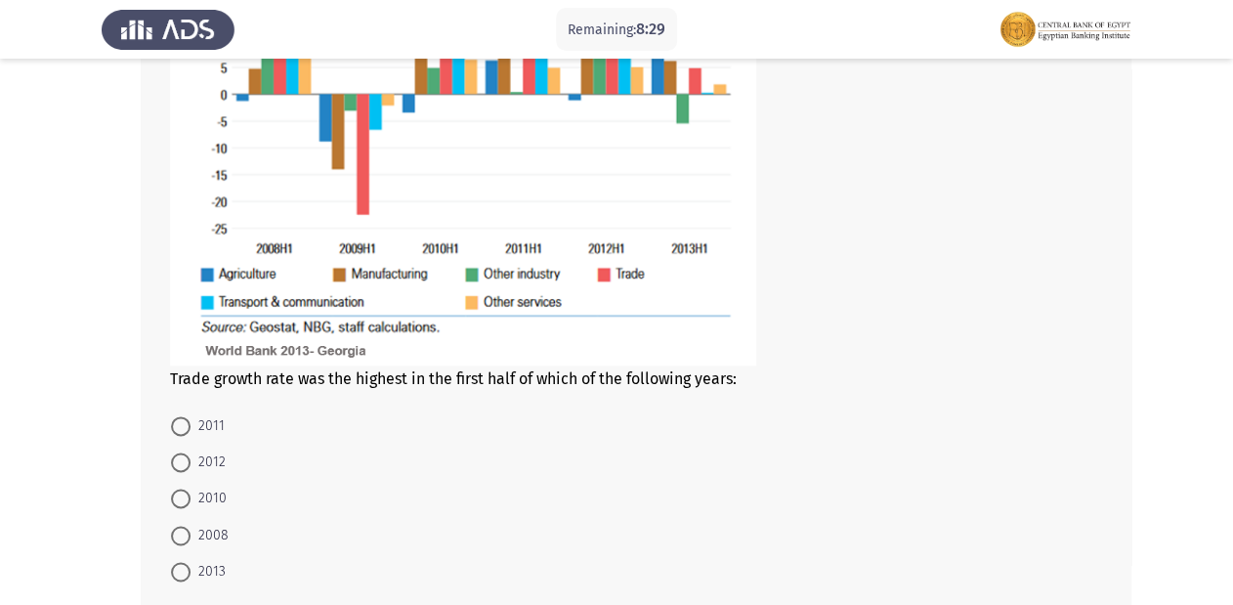
click at [189, 535] on span at bounding box center [181, 536] width 20 height 20
click at [189, 535] on input "2008" at bounding box center [181, 536] width 20 height 20
radio input "true"
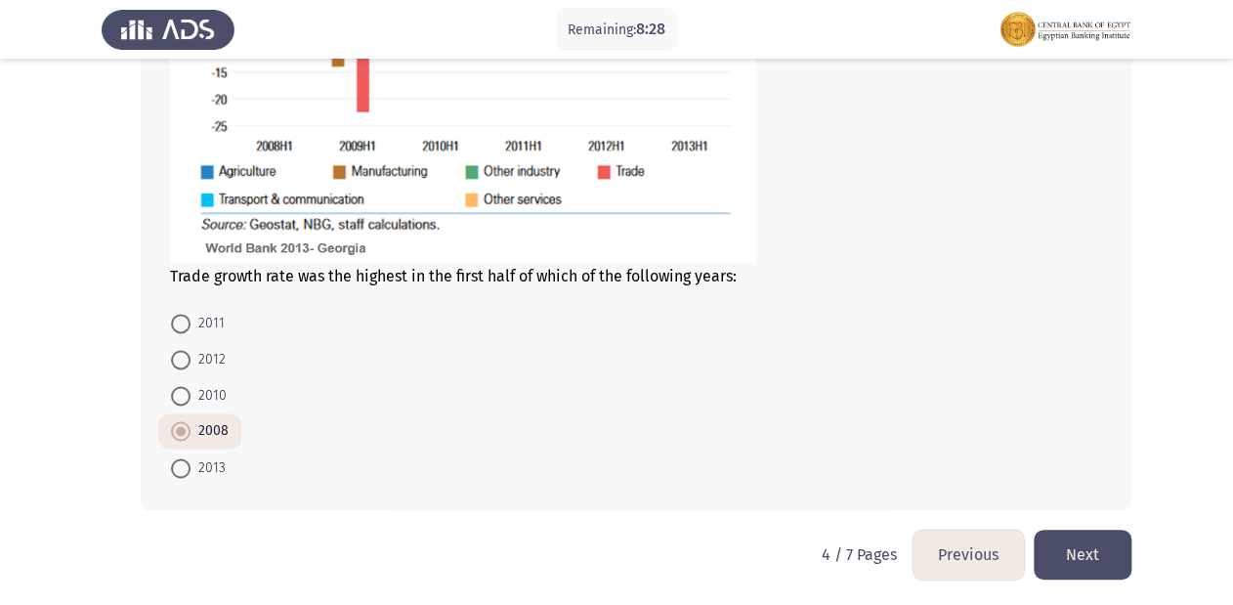
scroll to position [1043, 0]
click at [1077, 544] on button "Next" at bounding box center [1083, 553] width 98 height 50
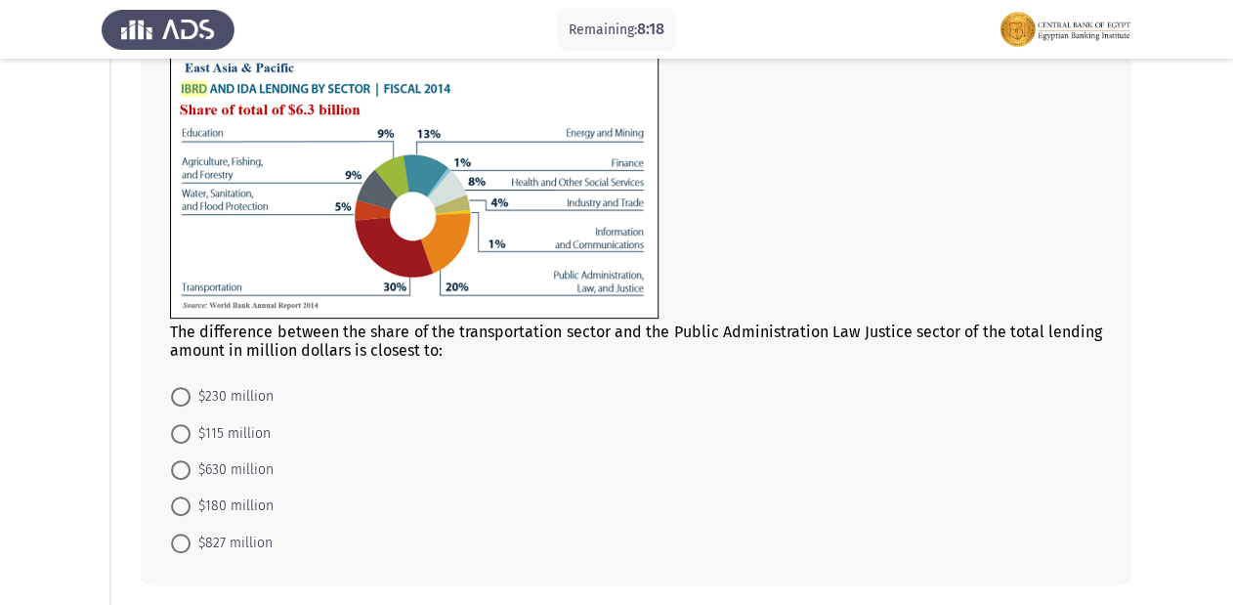
scroll to position [156, 0]
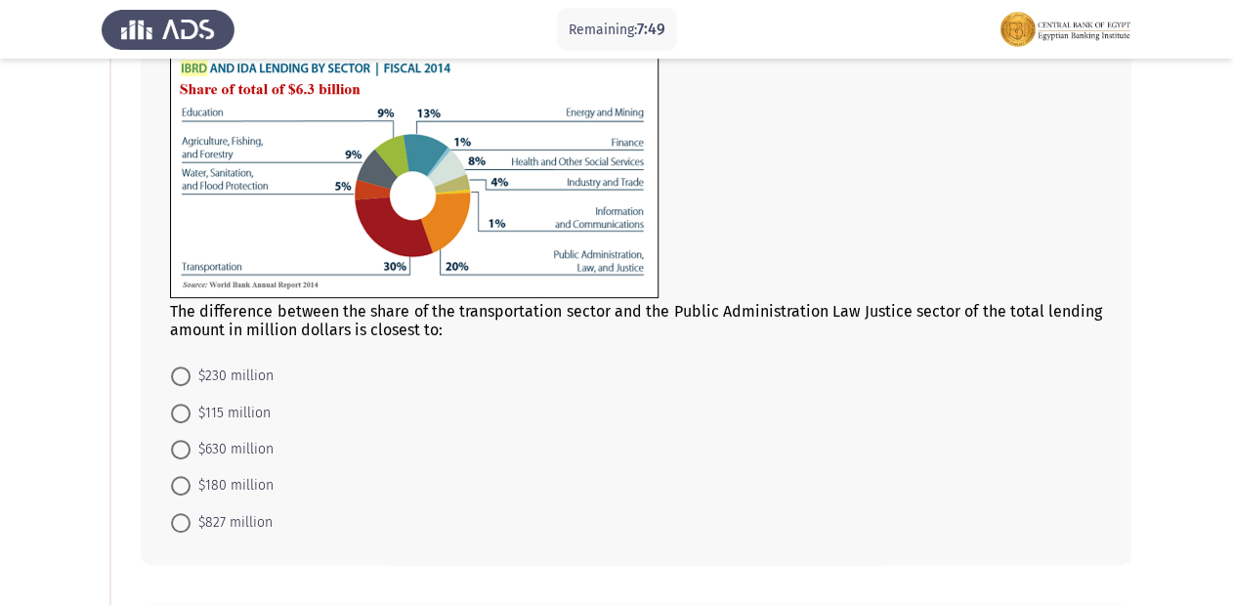
click at [189, 437] on mat-radio-button "$630 million" at bounding box center [222, 449] width 128 height 36
click at [181, 442] on mat-radio-button "$630 million" at bounding box center [222, 449] width 128 height 36
click at [181, 442] on span at bounding box center [181, 450] width 20 height 20
click at [181, 442] on input "$630 million" at bounding box center [181, 450] width 20 height 20
radio input "true"
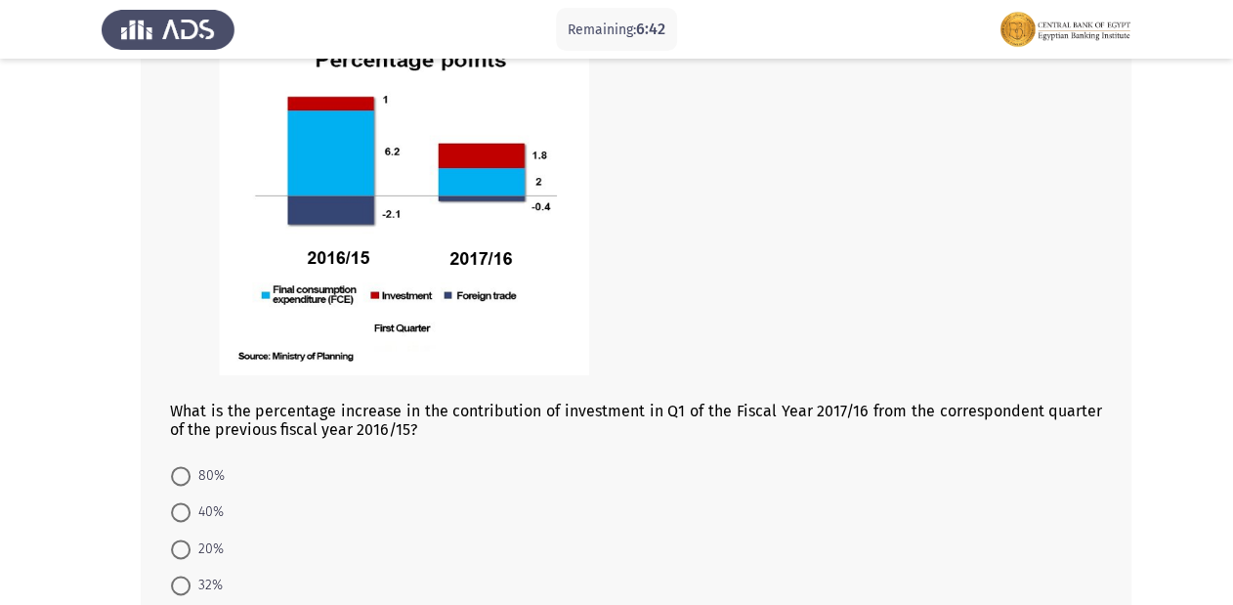
scroll to position [860, 0]
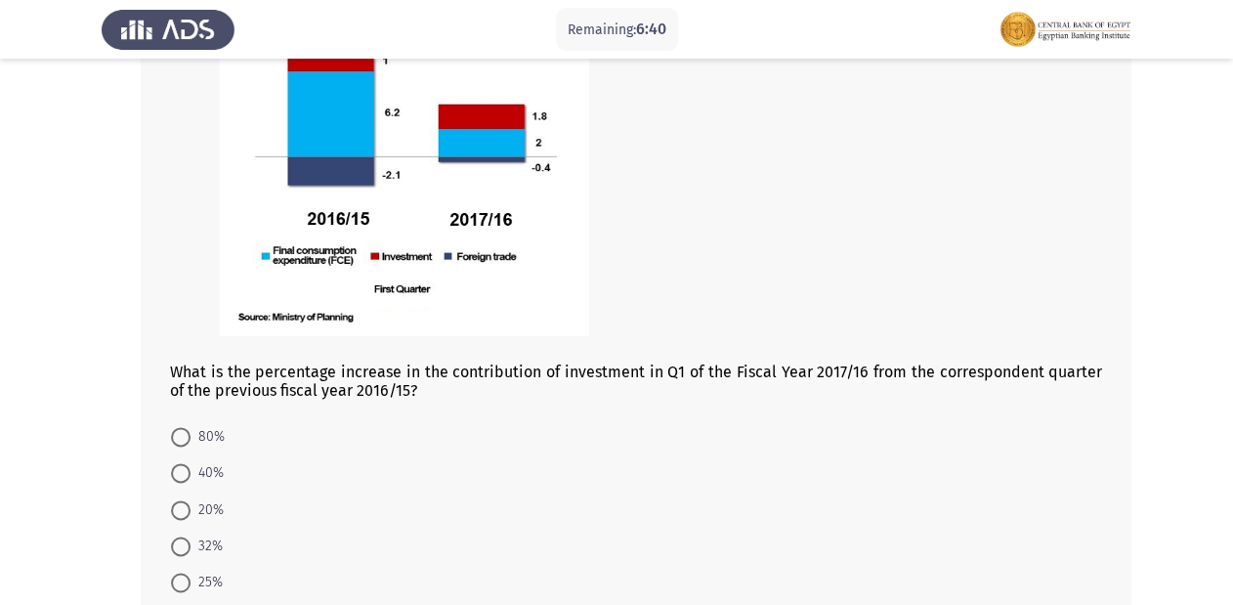
click at [191, 436] on span "80%" at bounding box center [208, 436] width 34 height 23
click at [191, 436] on input "80%" at bounding box center [181, 437] width 20 height 20
radio input "true"
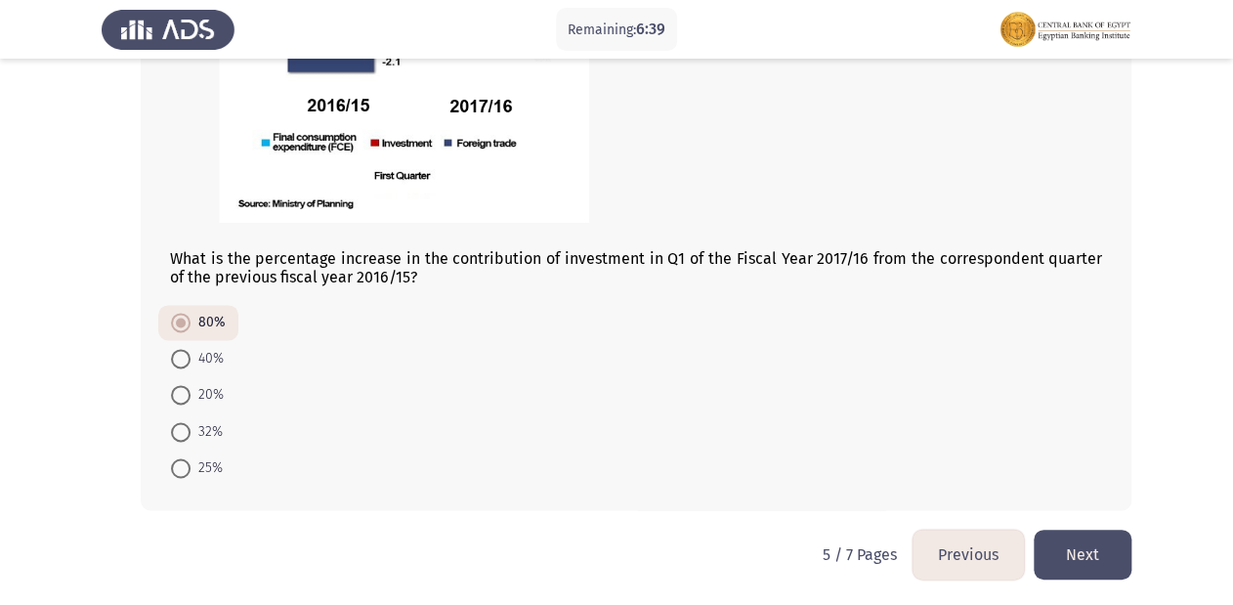
scroll to position [975, 0]
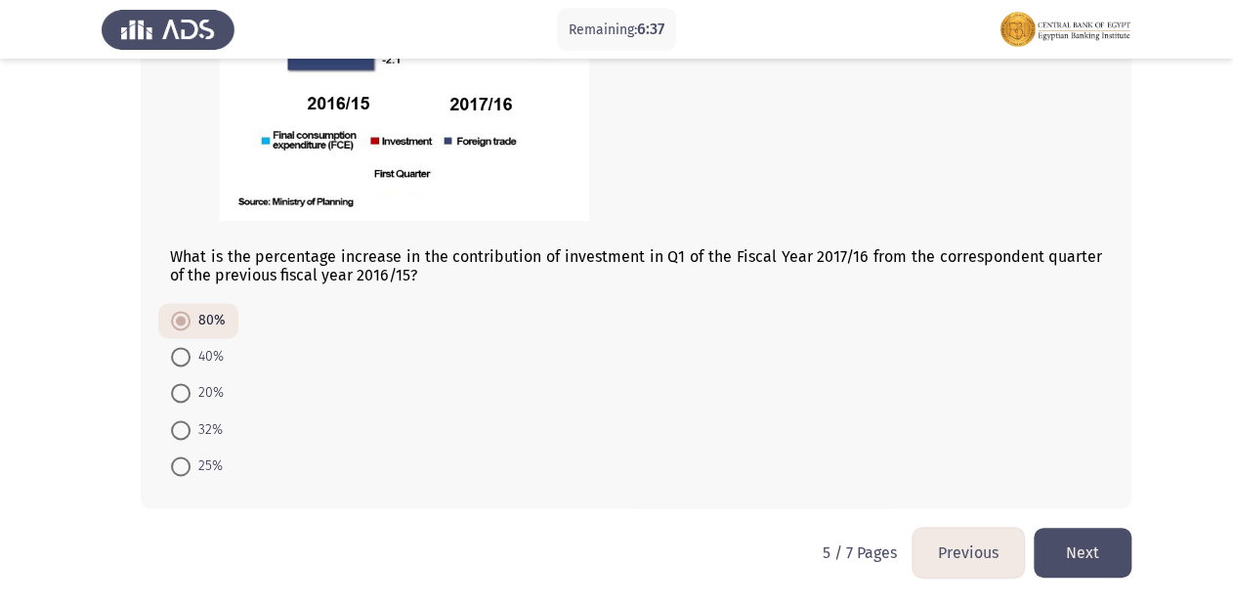
click at [1103, 536] on button "Next" at bounding box center [1083, 553] width 98 height 50
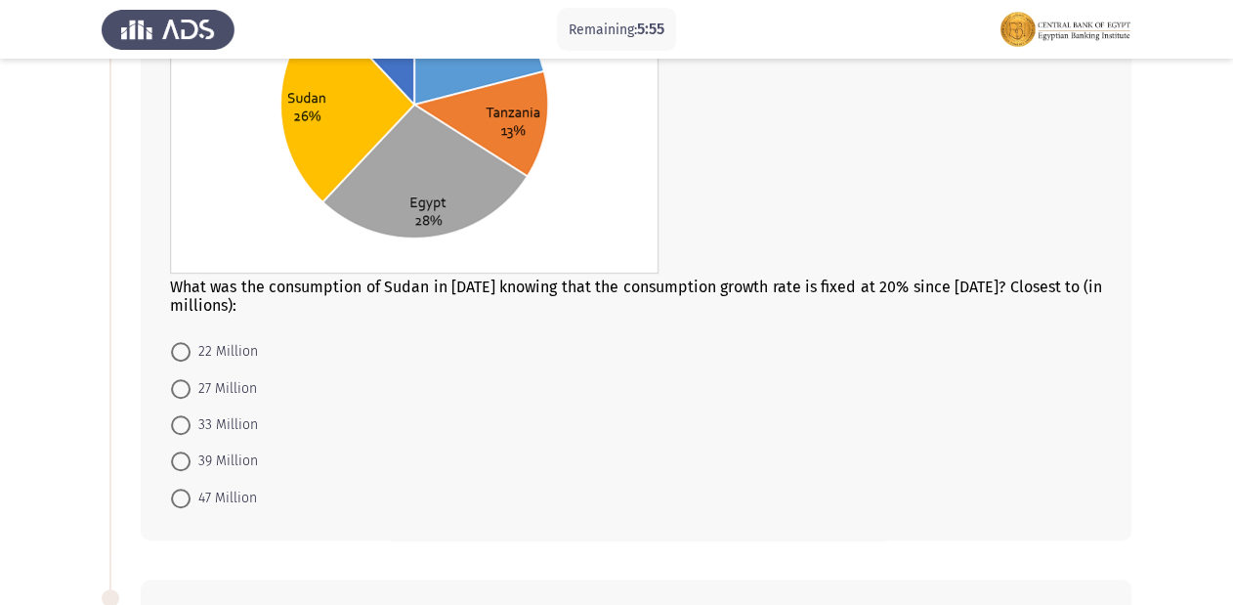
scroll to position [313, 0]
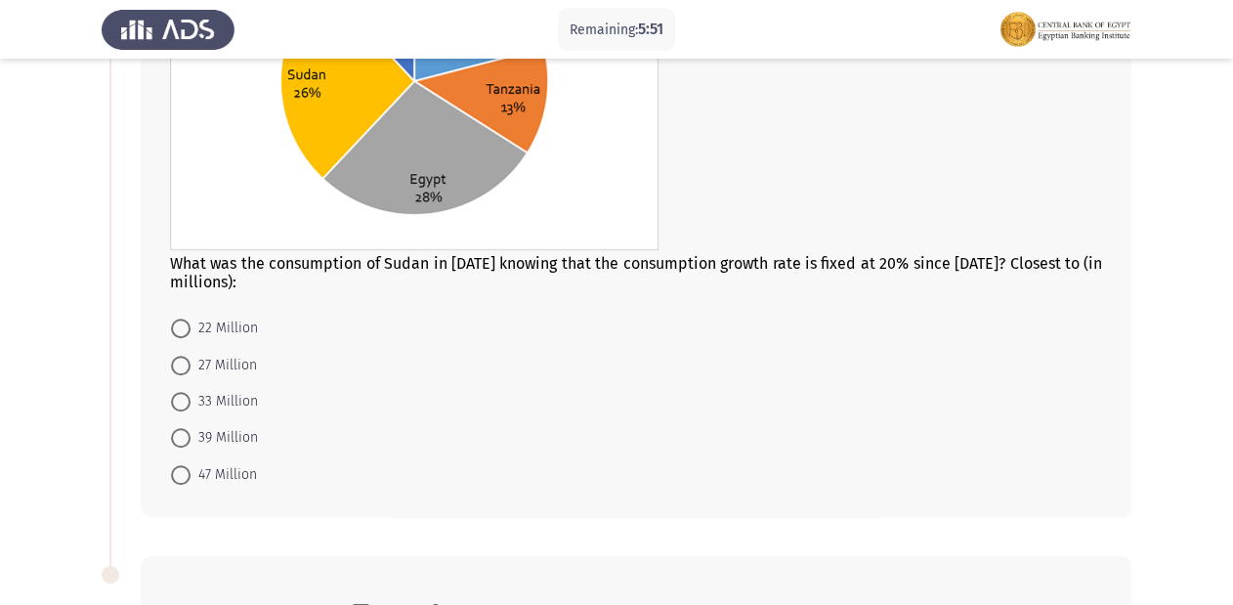
click at [184, 479] on span at bounding box center [181, 475] width 20 height 20
click at [184, 479] on input "47 Million" at bounding box center [181, 475] width 20 height 20
radio input "true"
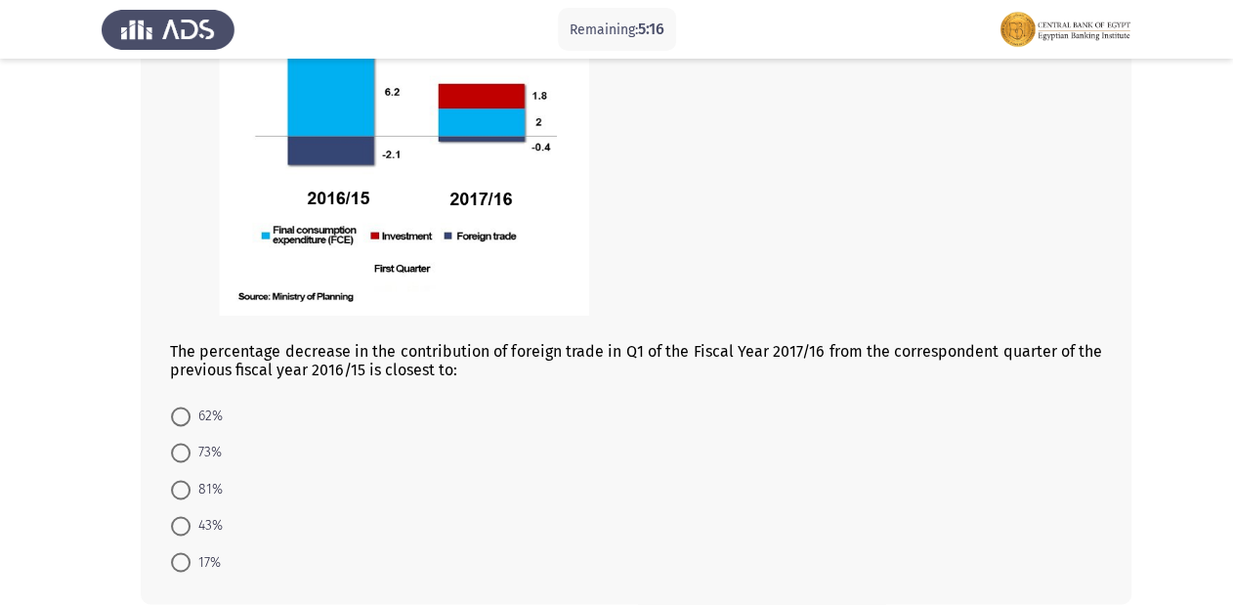
scroll to position [1016, 0]
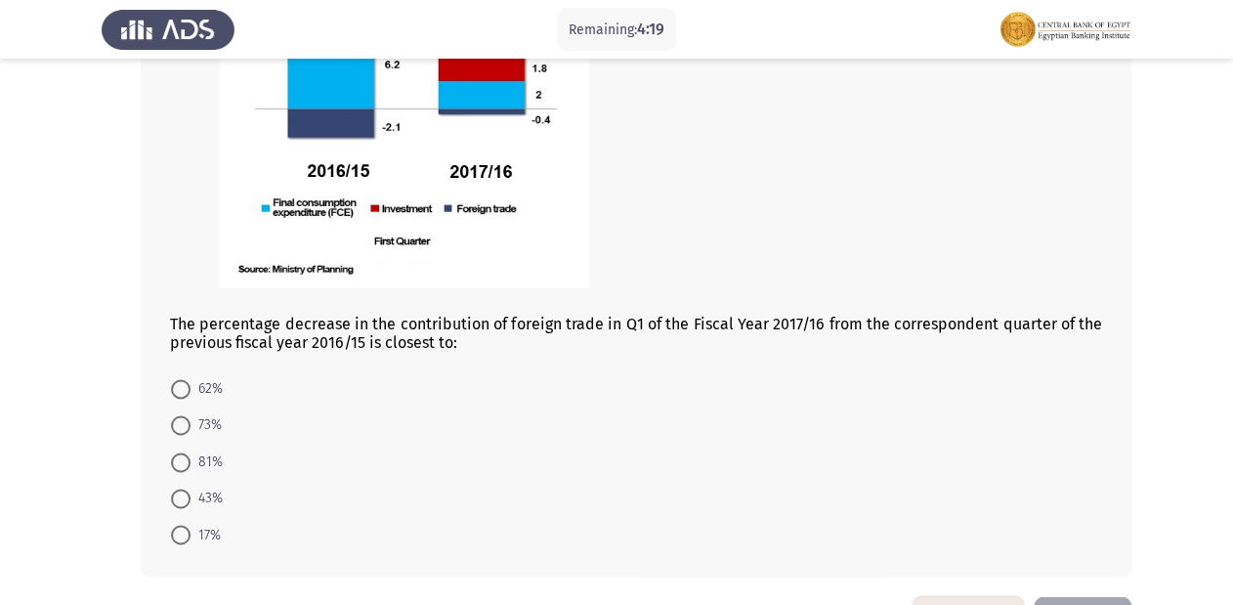
click at [168, 529] on mat-radio-button "17%" at bounding box center [195, 534] width 75 height 36
click at [176, 530] on span at bounding box center [181, 535] width 20 height 20
click at [176, 530] on input "17%" at bounding box center [181, 535] width 20 height 20
radio input "true"
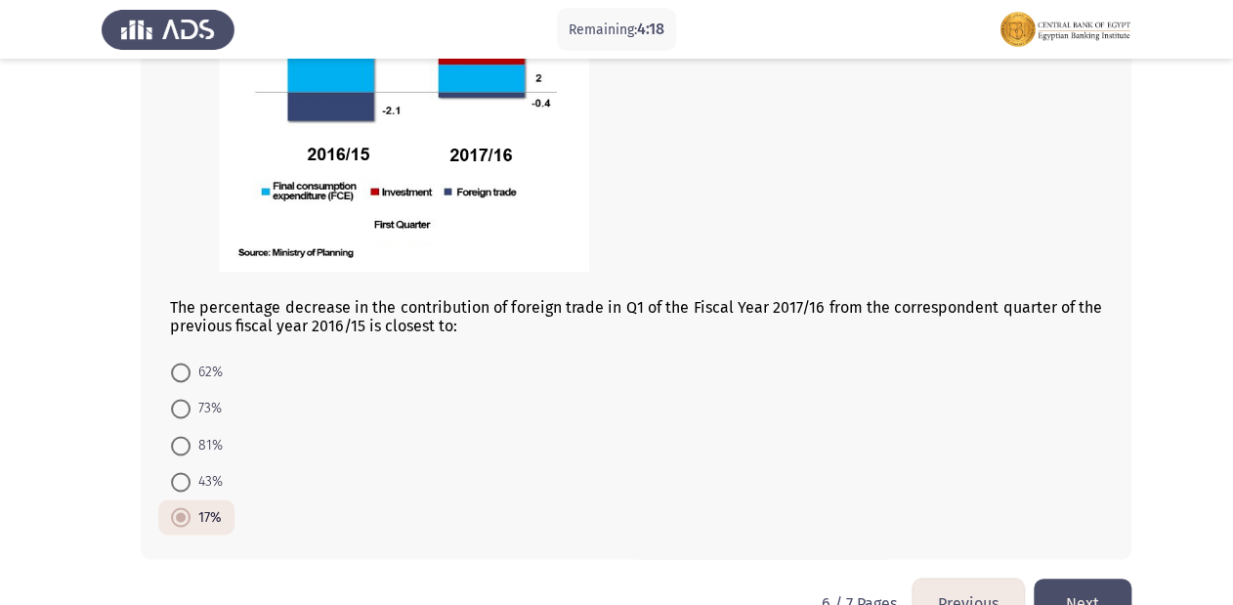
scroll to position [1084, 0]
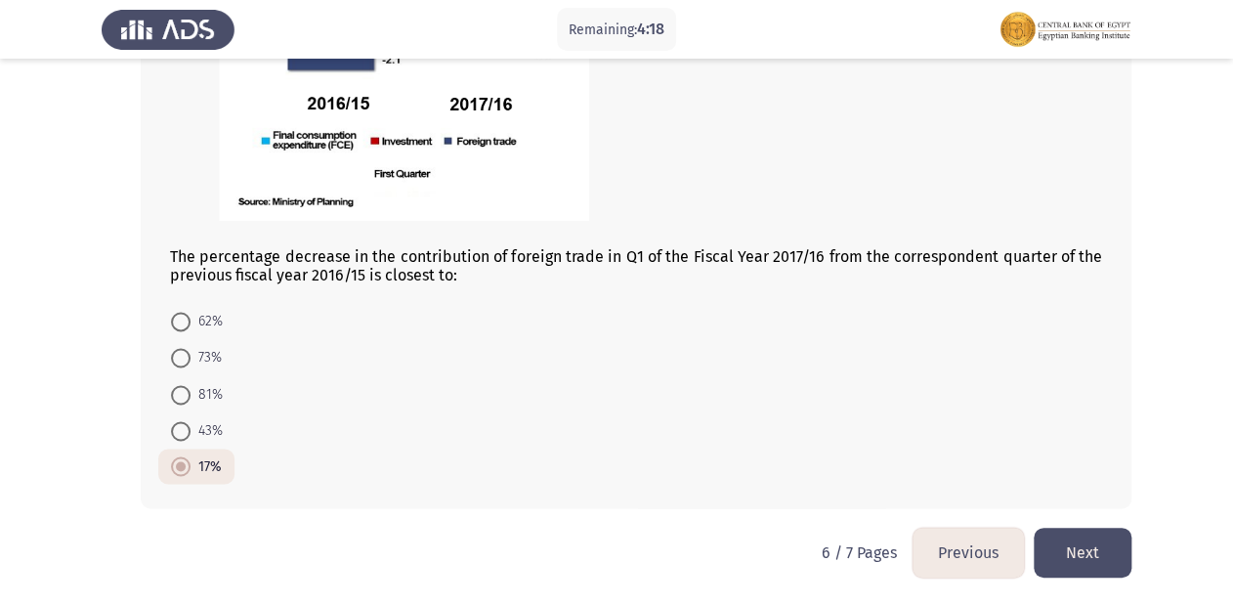
click at [1108, 561] on button "Next" at bounding box center [1083, 553] width 98 height 50
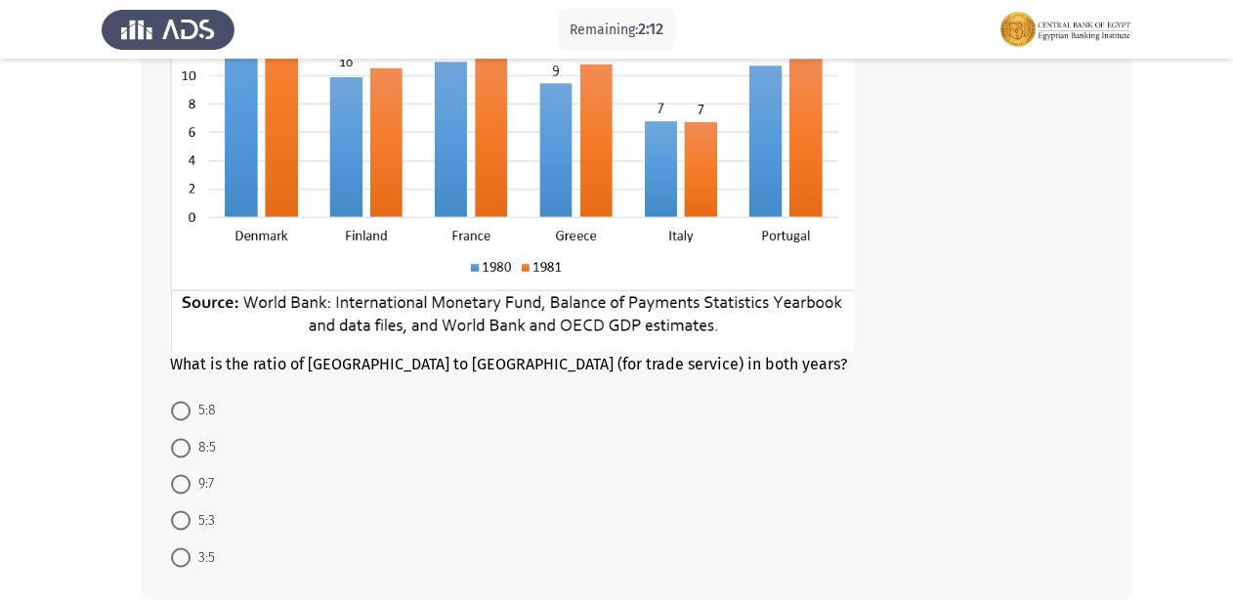
scroll to position [1056, 0]
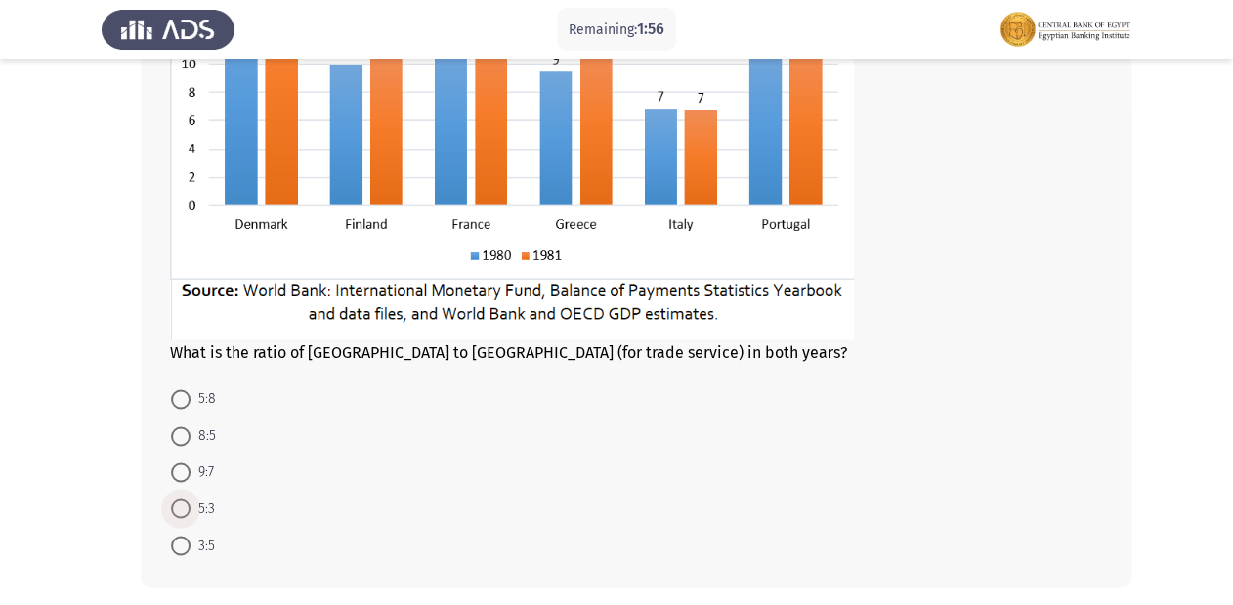
click at [180, 508] on span at bounding box center [181, 508] width 20 height 20
click at [180, 508] on input "5:3" at bounding box center [181, 508] width 20 height 20
radio input "true"
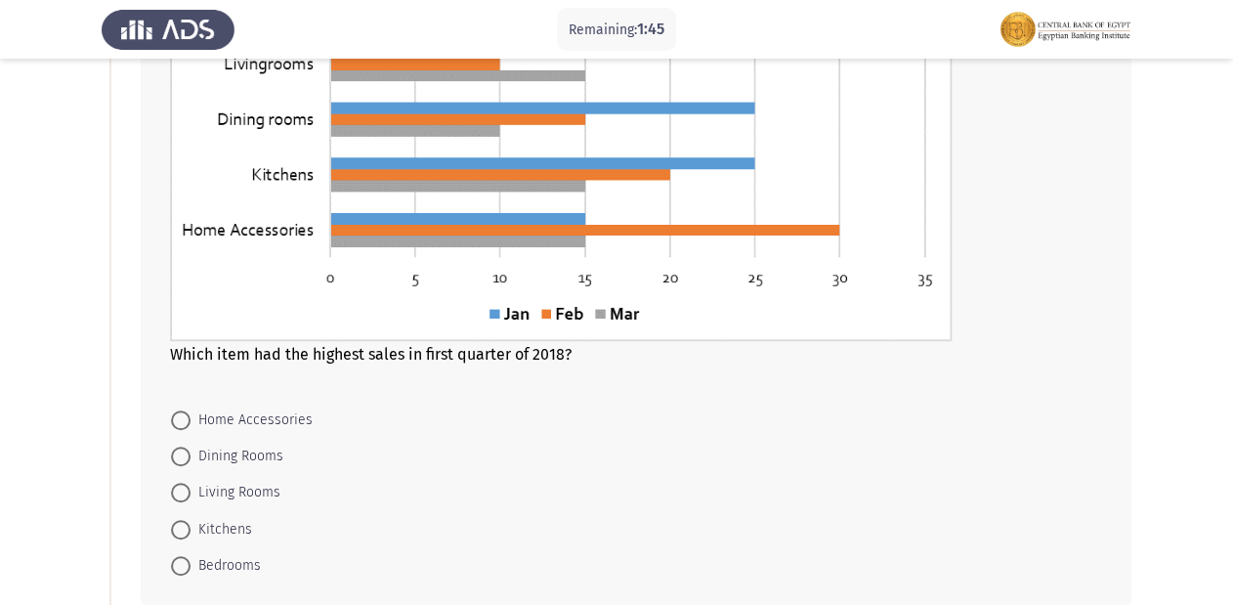
scroll to position [274, 0]
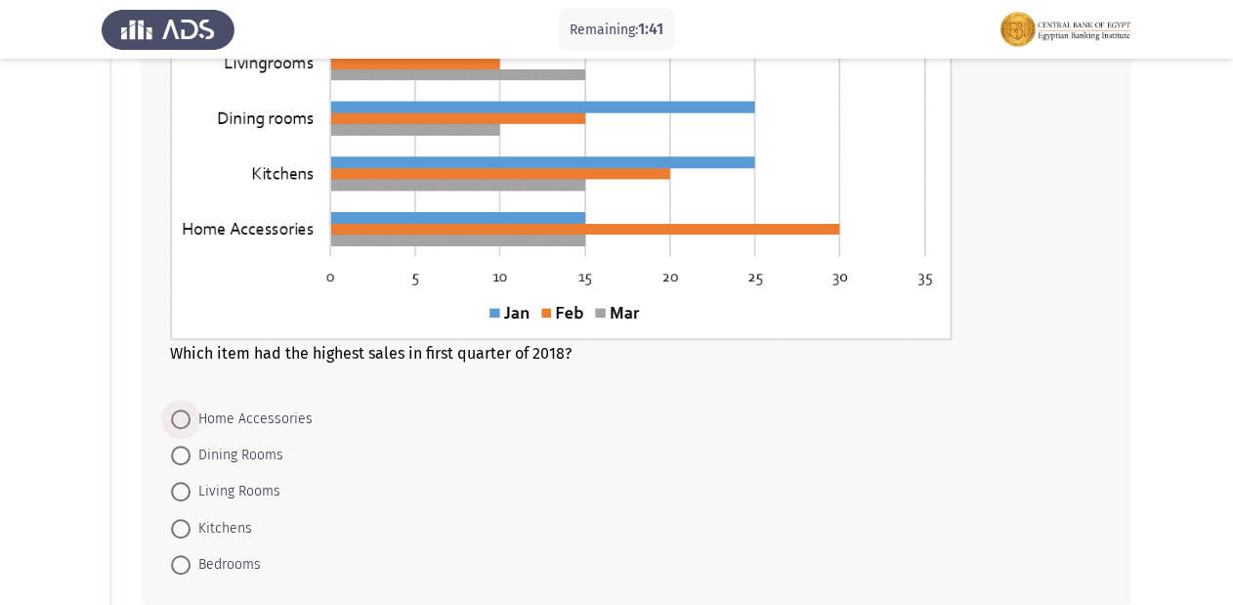
click at [178, 419] on span at bounding box center [181, 420] width 20 height 20
click at [178, 419] on input "Home Accessories" at bounding box center [181, 420] width 20 height 20
radio input "true"
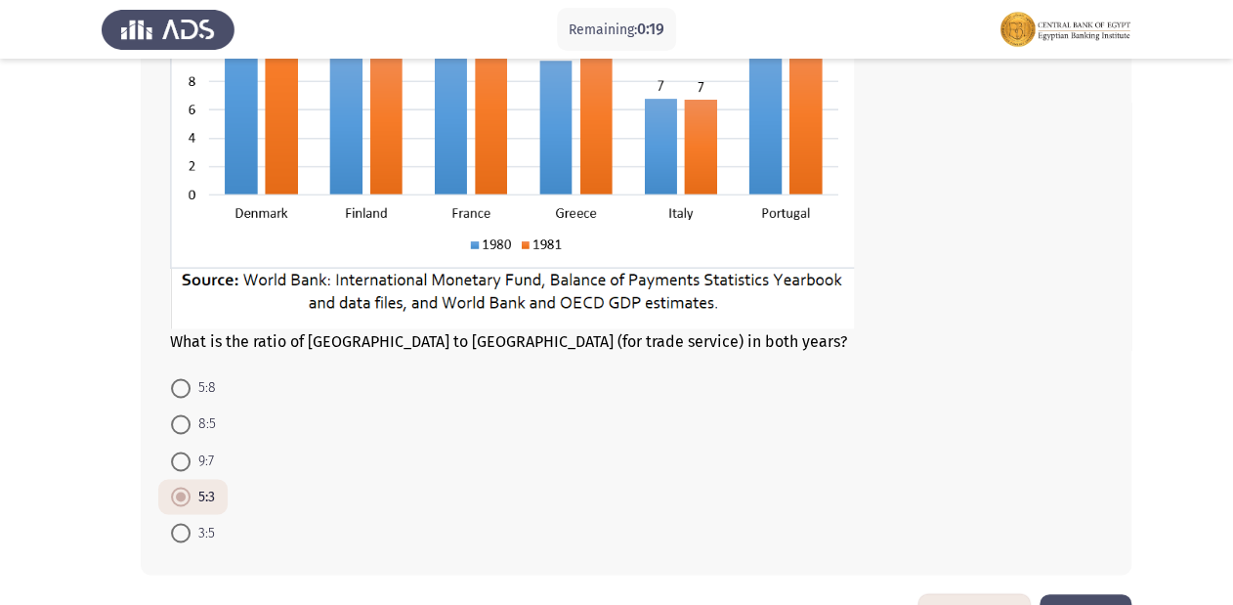
scroll to position [1132, 0]
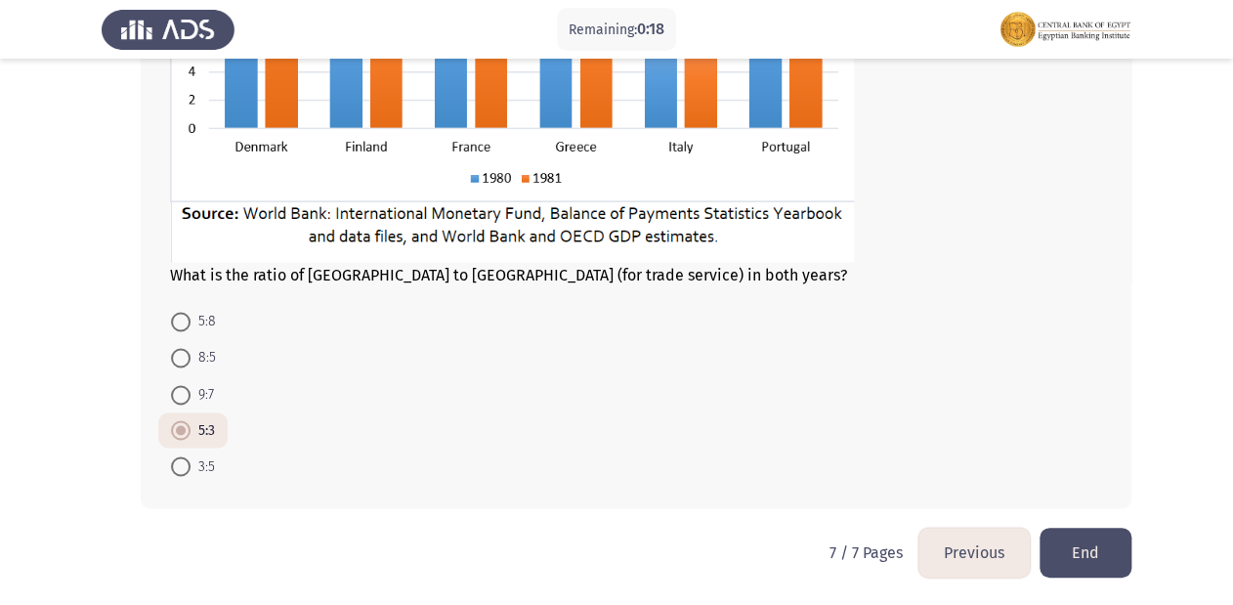
click at [1095, 547] on button "End" at bounding box center [1086, 553] width 92 height 50
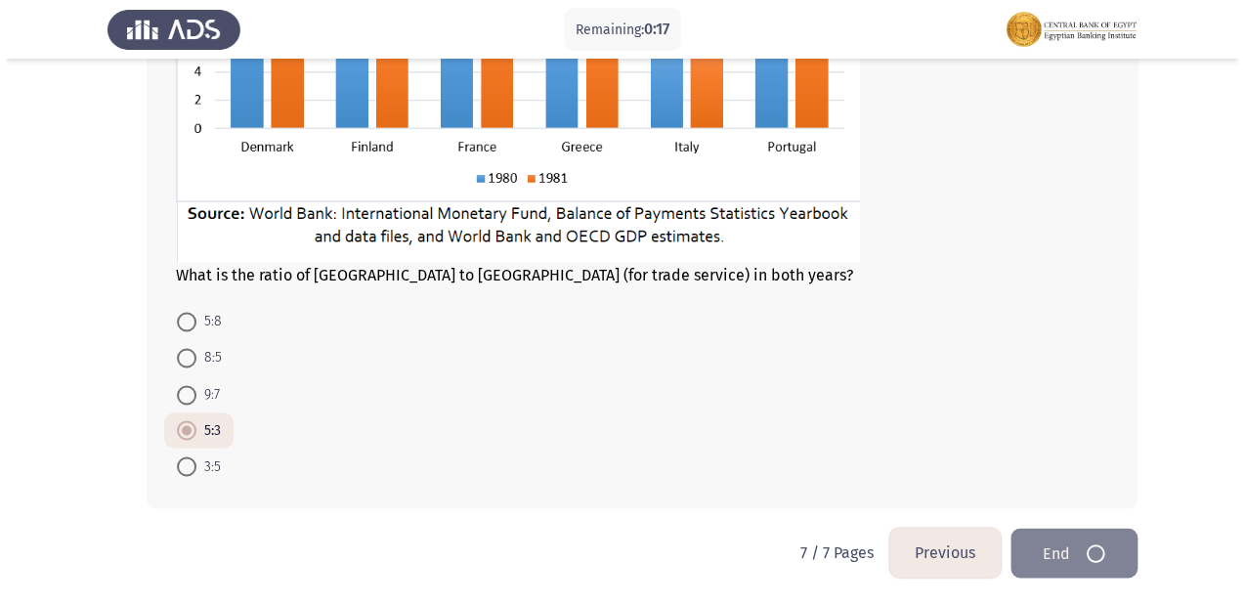
scroll to position [0, 0]
